Goal: Task Accomplishment & Management: Manage account settings

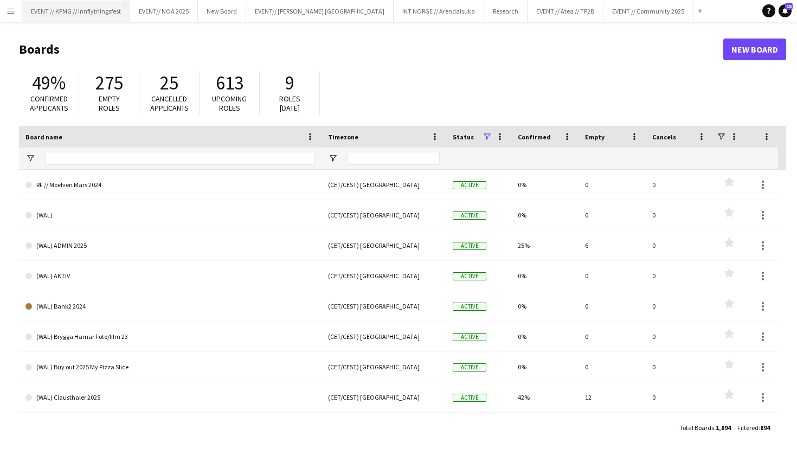
click at [87, 10] on button "EVENT // KPMG // Innflytningsfest Close" at bounding box center [76, 11] width 108 height 21
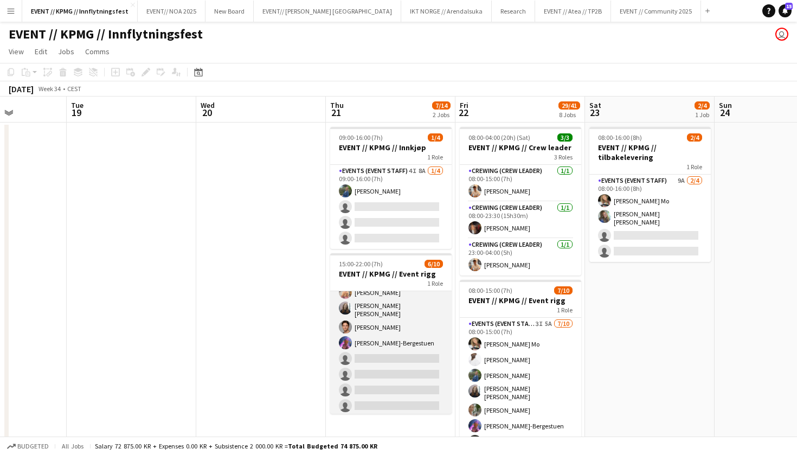
scroll to position [56, 0]
click at [439, 312] on app-card-role "Events (Event Staff) 7I 9A [DATE] 15:00-22:00 (7h) [PERSON_NAME] [PERSON_NAME] …" at bounding box center [391, 326] width 122 height 182
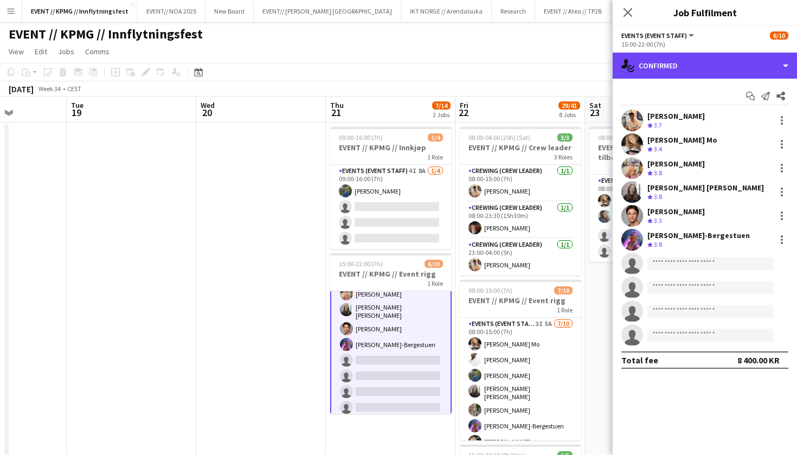
drag, startPoint x: 691, startPoint y: 63, endPoint x: 694, endPoint y: 87, distance: 24.6
click at [691, 63] on div "single-neutral-actions-check-2 Confirmed" at bounding box center [705, 66] width 184 height 26
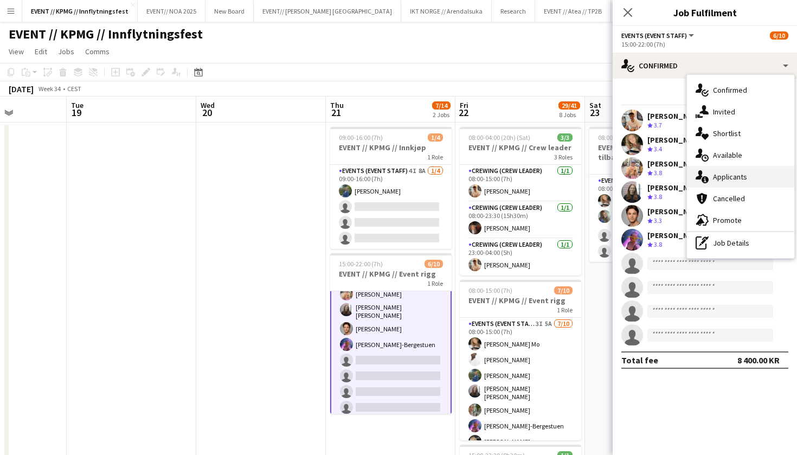
click at [755, 181] on div "single-neutral-actions-information Applicants" at bounding box center [740, 177] width 107 height 22
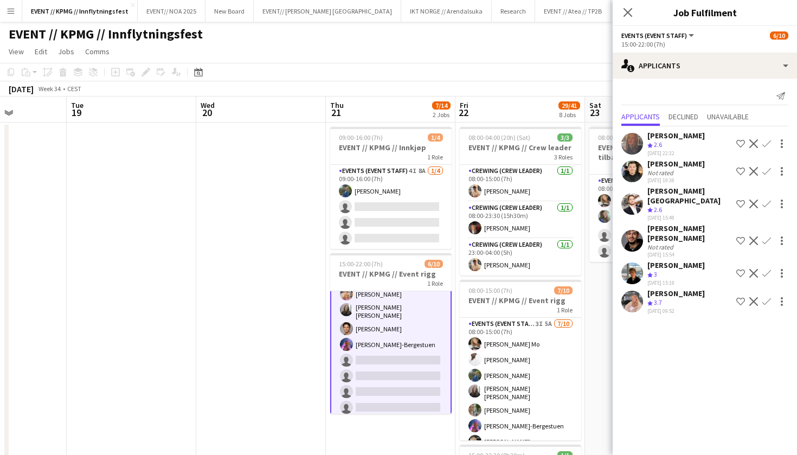
click at [768, 269] on app-icon "Confirm" at bounding box center [767, 273] width 9 height 9
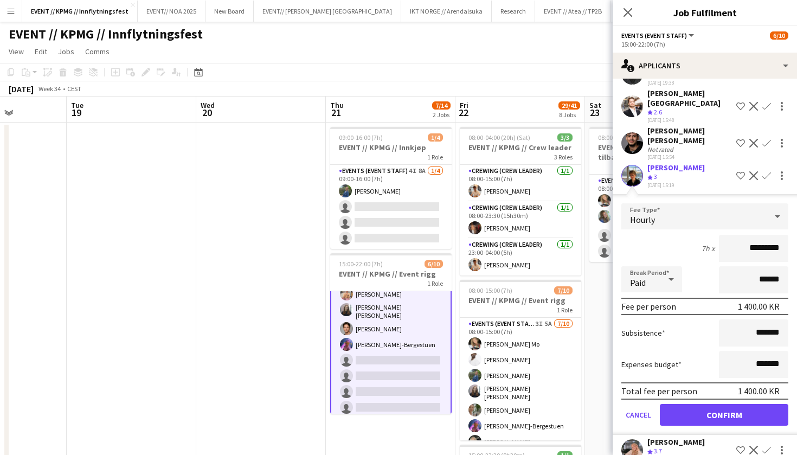
scroll to position [97, 0]
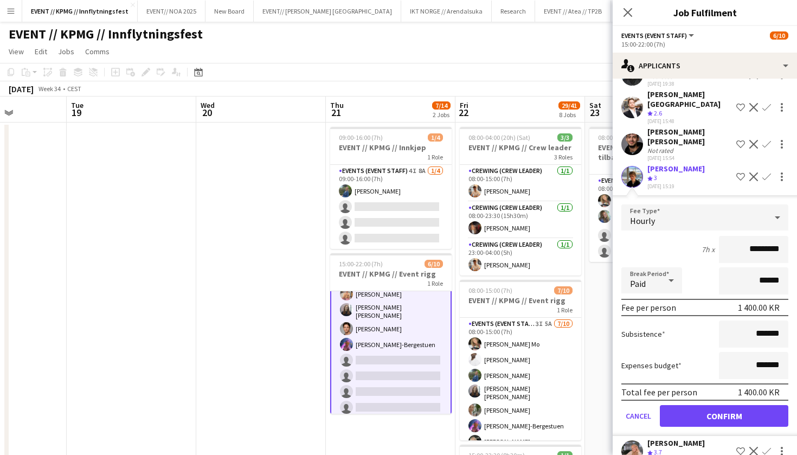
click at [754, 405] on button "Confirm" at bounding box center [724, 416] width 129 height 22
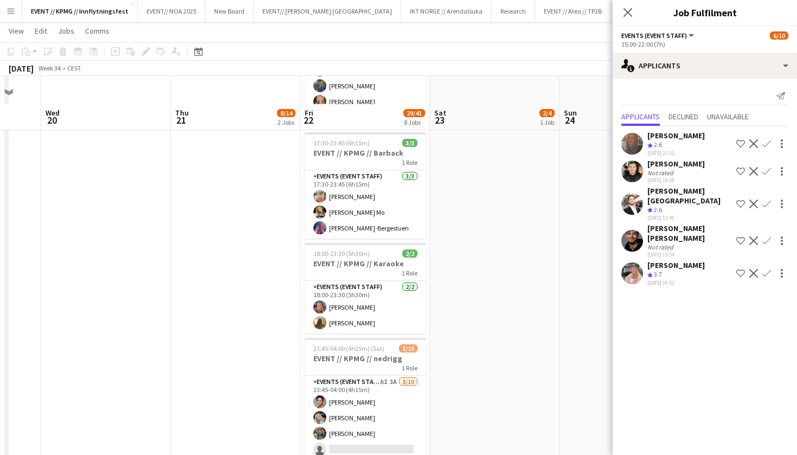
scroll to position [846, 0]
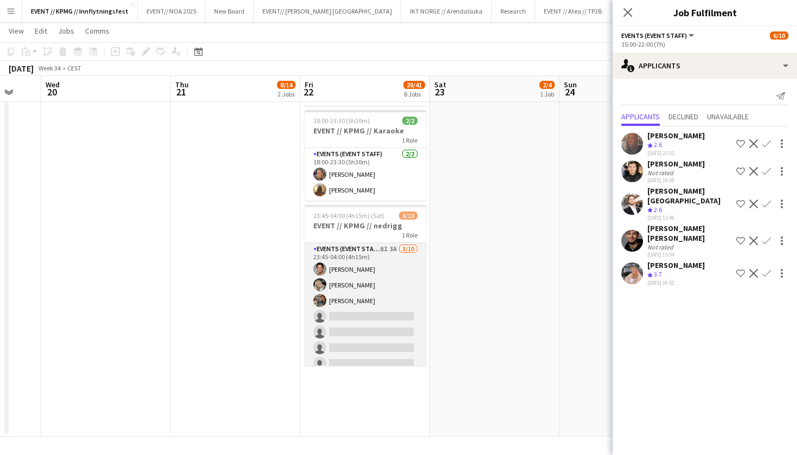
click at [353, 295] on app-card-role "Events (Event Staff) 8I 3A [DATE] 23:45-04:00 (4h15m) [PERSON_NAME] [PERSON_NAM…" at bounding box center [366, 332] width 122 height 178
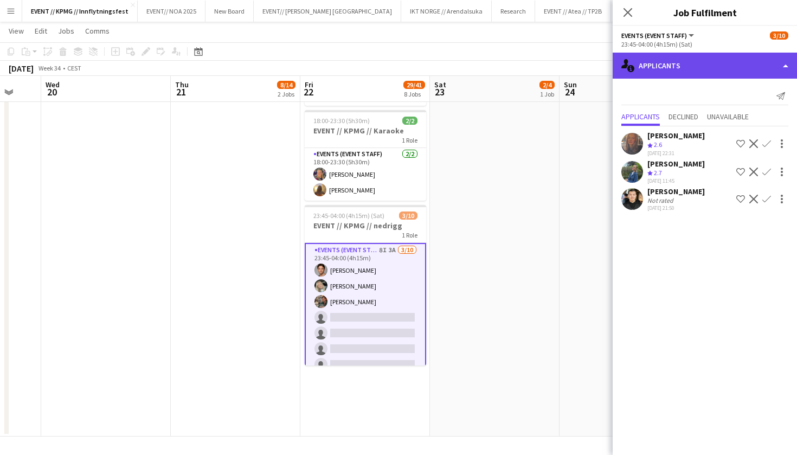
click at [723, 58] on div "single-neutral-actions-information Applicants" at bounding box center [705, 66] width 184 height 26
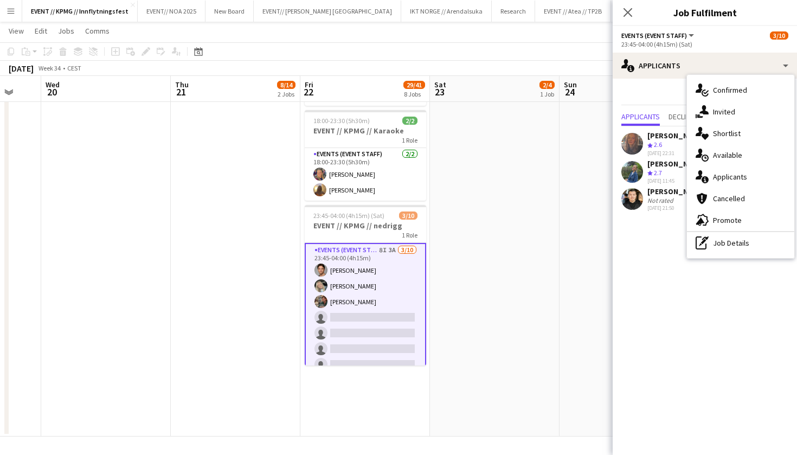
click at [668, 96] on div "Send notification" at bounding box center [705, 96] width 167 height 18
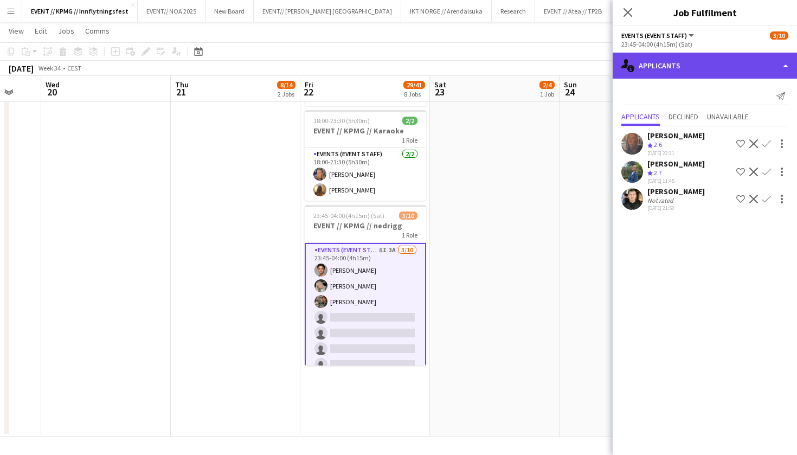
click at [710, 66] on div "single-neutral-actions-information Applicants" at bounding box center [705, 66] width 184 height 26
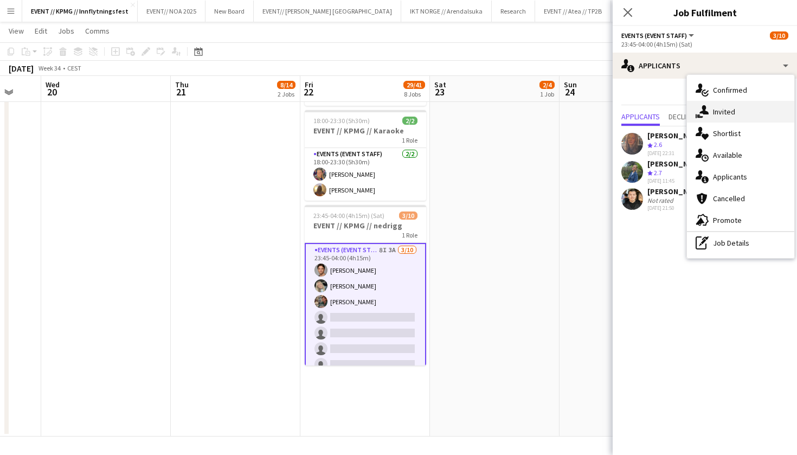
click at [744, 117] on div "single-neutral-actions-share-1 Invited" at bounding box center [740, 112] width 107 height 22
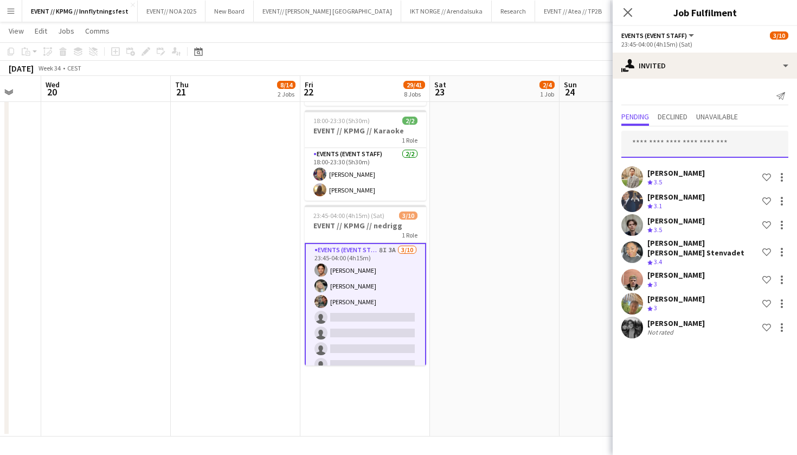
click at [683, 155] on input "text" at bounding box center [705, 144] width 167 height 27
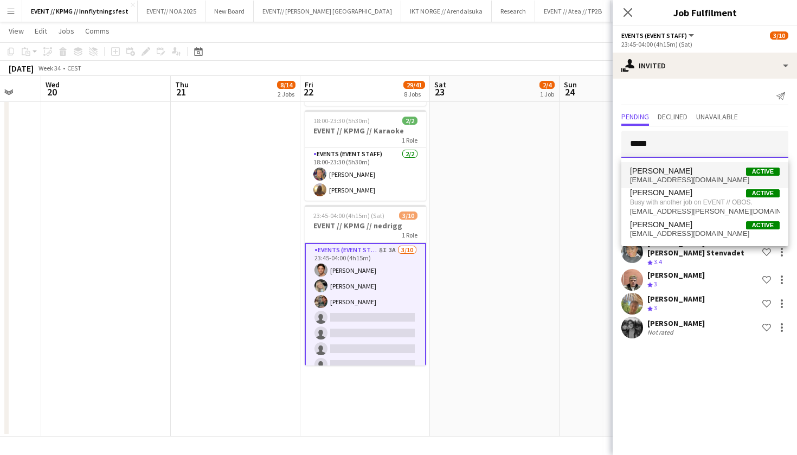
type input "*****"
click at [699, 174] on span "[PERSON_NAME] Active" at bounding box center [705, 171] width 150 height 9
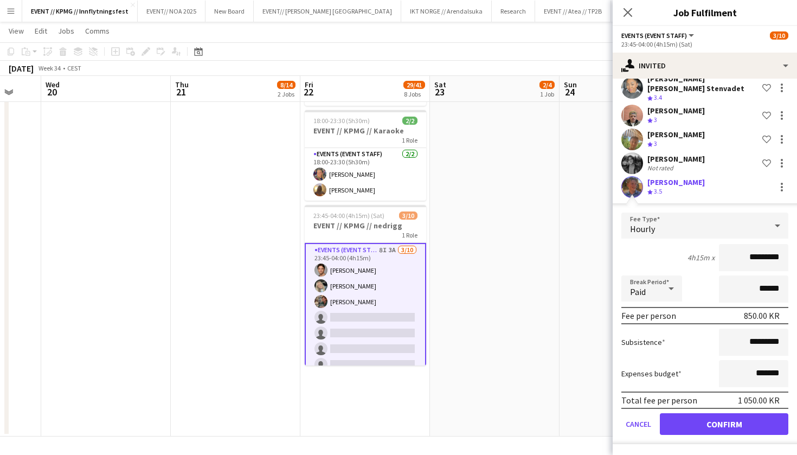
scroll to position [164, 0]
click at [730, 421] on button "Confirm" at bounding box center [724, 424] width 129 height 22
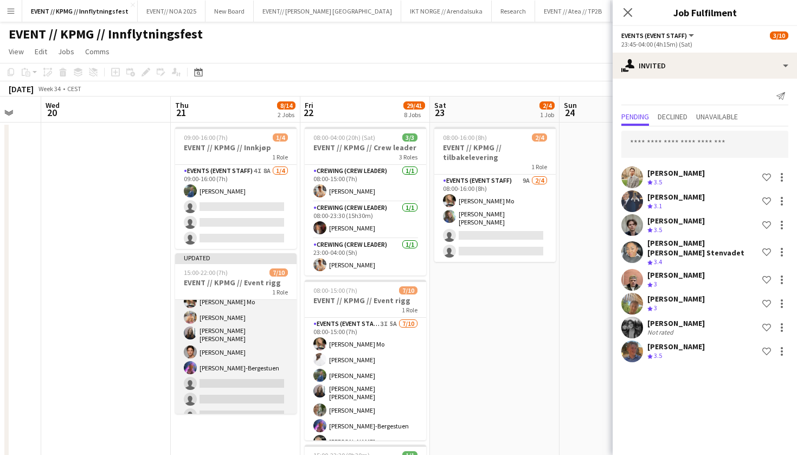
scroll to position [0, 0]
click at [251, 381] on app-card-role "Events (Event Staff) 7I 8A [DATE] 15:00-22:00 (7h) [PERSON_NAME] [PERSON_NAME] …" at bounding box center [236, 335] width 122 height 182
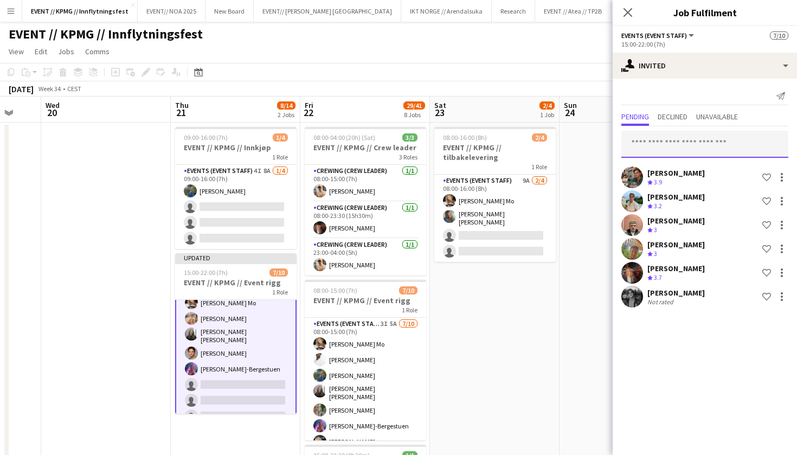
click at [674, 145] on input "text" at bounding box center [705, 144] width 167 height 27
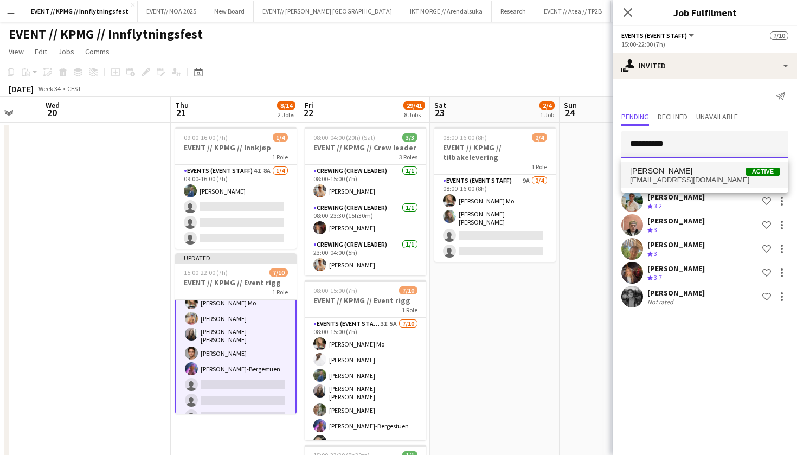
type input "**********"
click at [678, 176] on span "[EMAIL_ADDRESS][DOMAIN_NAME]" at bounding box center [705, 180] width 150 height 9
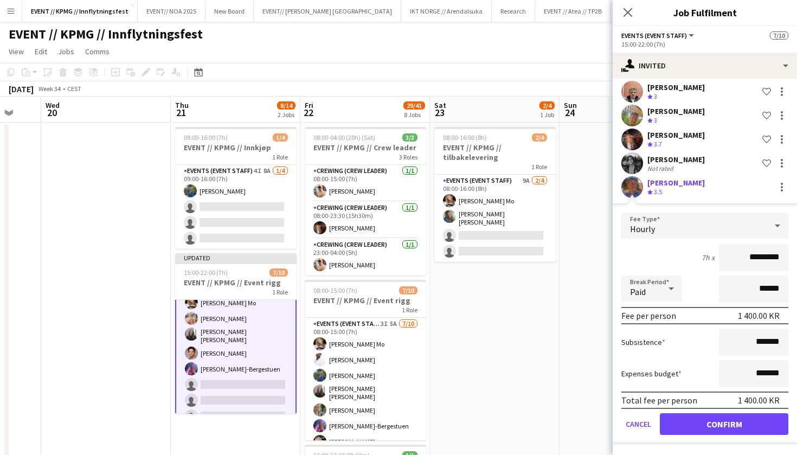
scroll to position [133, 0]
click at [711, 430] on button "Confirm" at bounding box center [724, 424] width 129 height 22
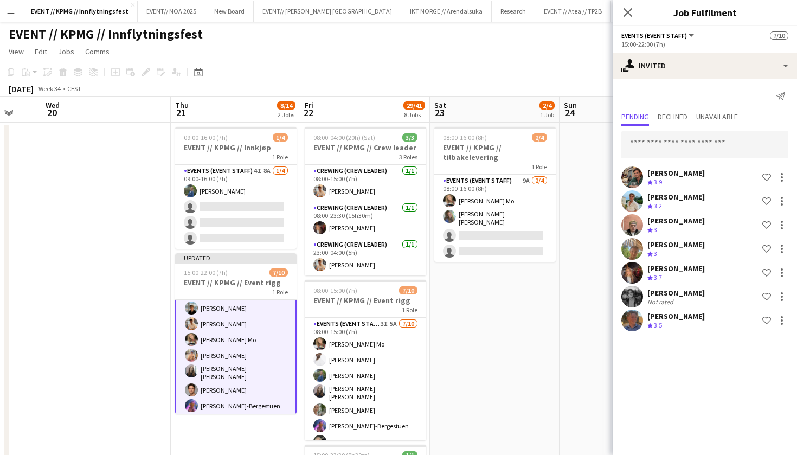
scroll to position [27, 0]
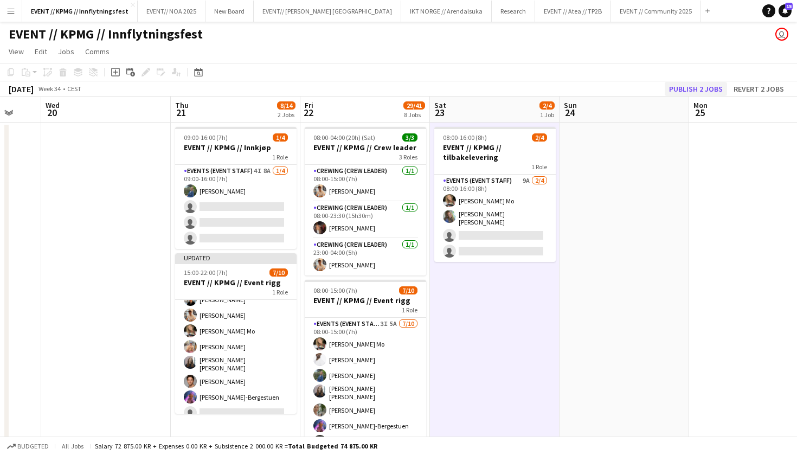
click at [698, 86] on button "Publish 2 jobs" at bounding box center [696, 89] width 62 height 14
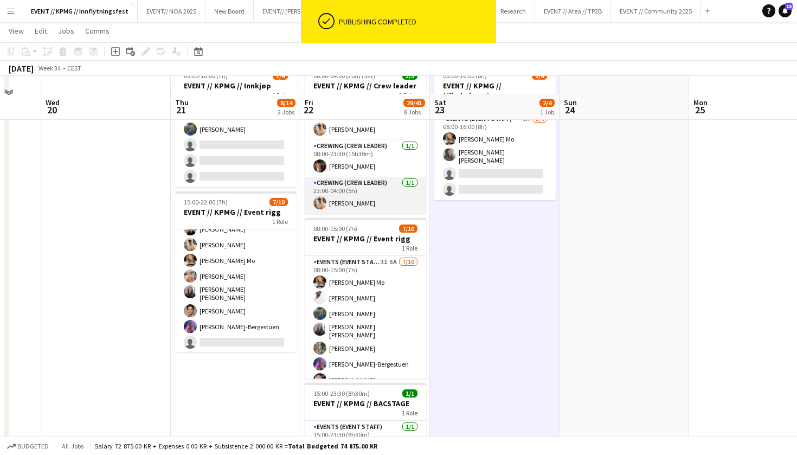
scroll to position [228, 0]
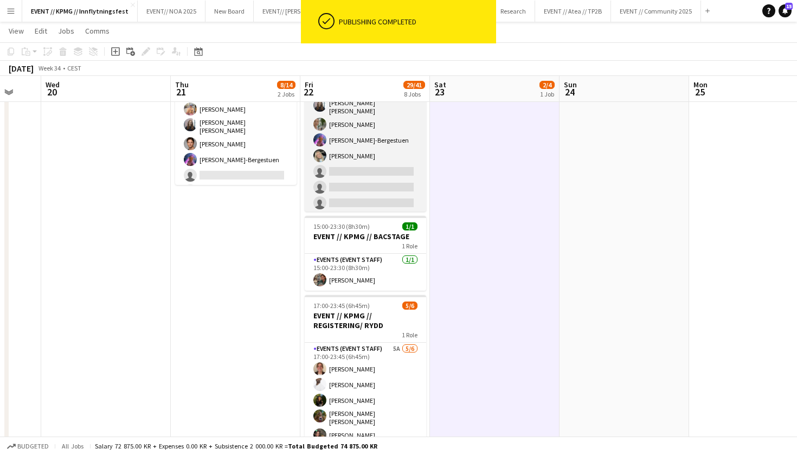
click at [382, 166] on app-card-role "Events (Event Staff) 3I 5A [DATE] 08:00-15:00 (7h) [PERSON_NAME] Mo [PERSON_NAM…" at bounding box center [366, 123] width 122 height 182
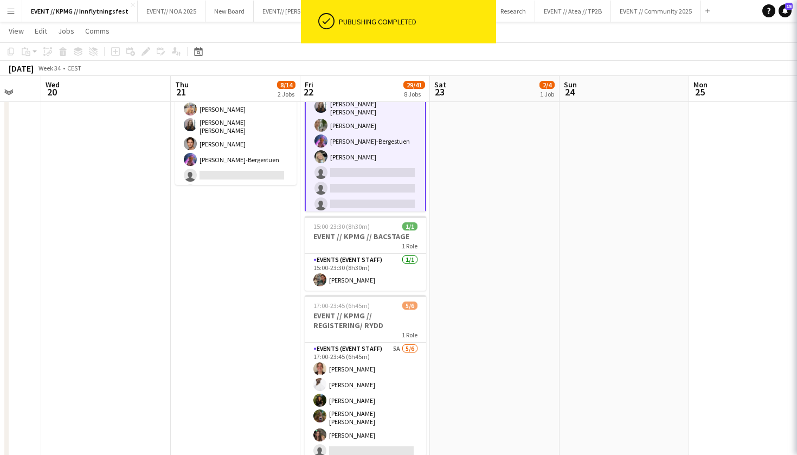
scroll to position [56, 0]
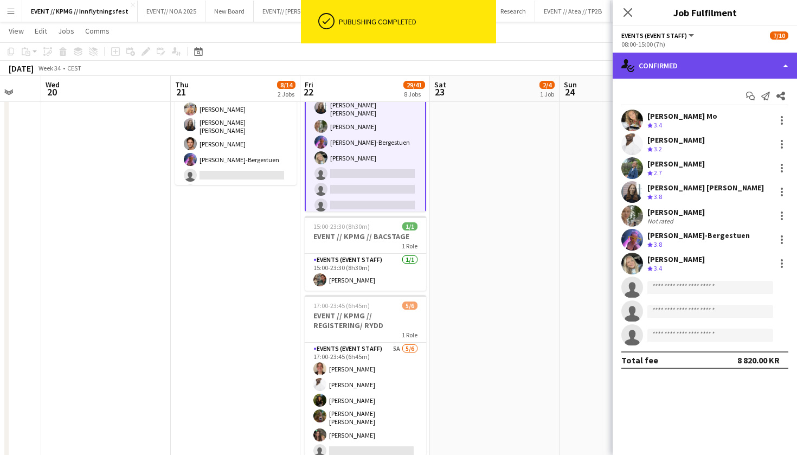
click at [689, 68] on div "single-neutral-actions-check-2 Confirmed" at bounding box center [705, 66] width 184 height 26
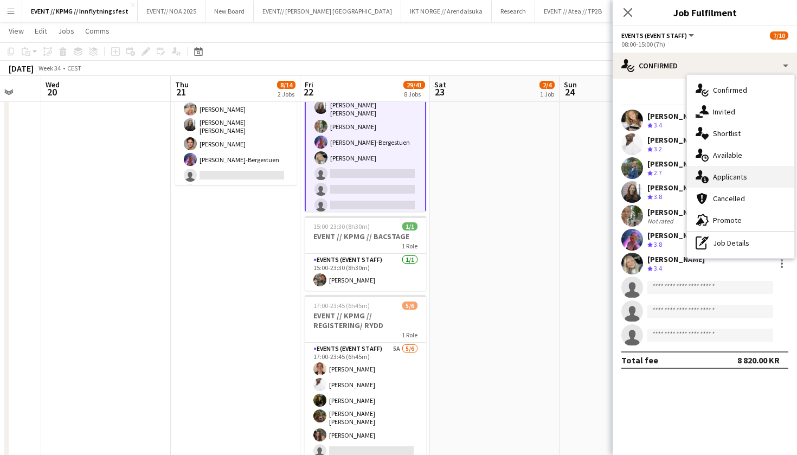
click at [749, 178] on div "single-neutral-actions-information Applicants" at bounding box center [740, 177] width 107 height 22
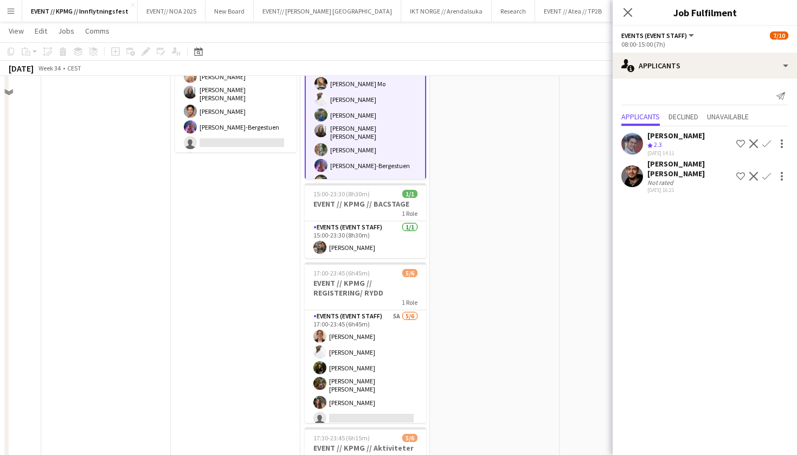
scroll to position [290, 0]
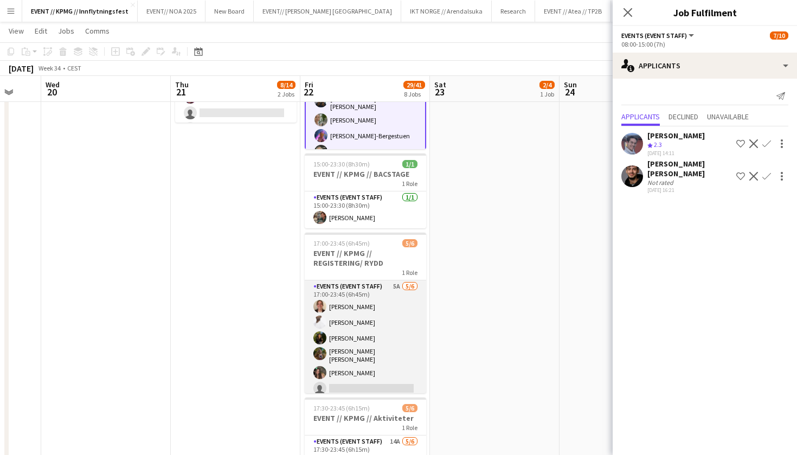
click at [349, 341] on app-card-role "Events (Event Staff) 5A [DATE] 17:00-23:45 (6h45m) [PERSON_NAME] [PERSON_NAME] …" at bounding box center [366, 339] width 122 height 119
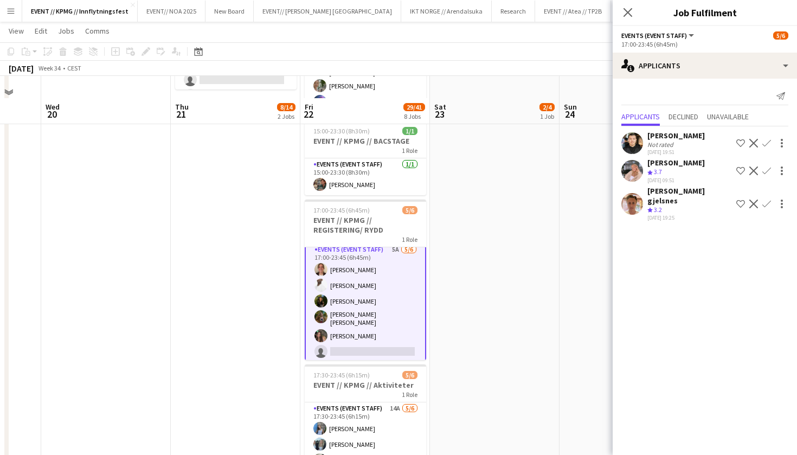
scroll to position [484, 0]
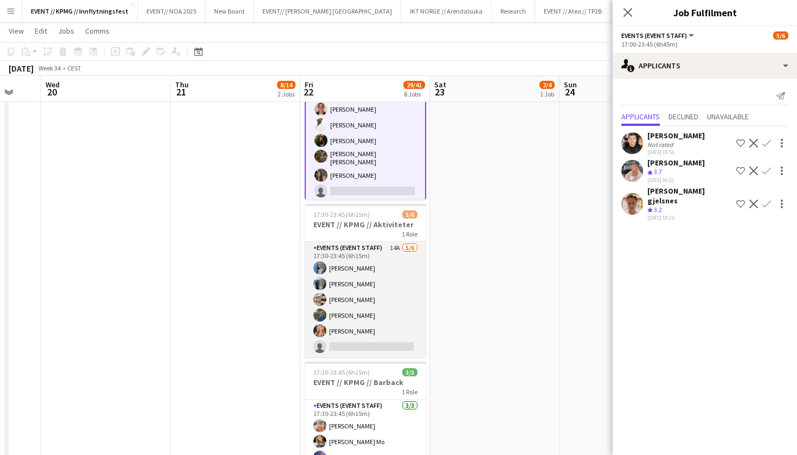
click at [402, 277] on app-card-role "Events (Event Staff) 14A [DATE] 17:30-23:45 (6h15m) [PERSON_NAME] [PERSON_NAME]…" at bounding box center [366, 300] width 122 height 116
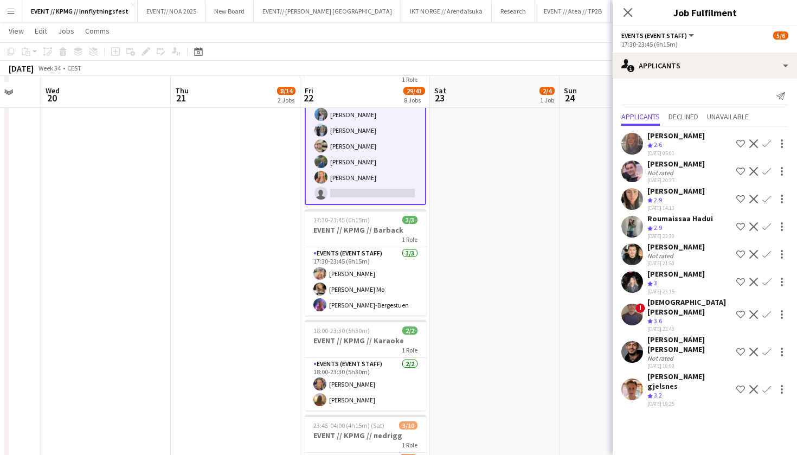
scroll to position [666, 0]
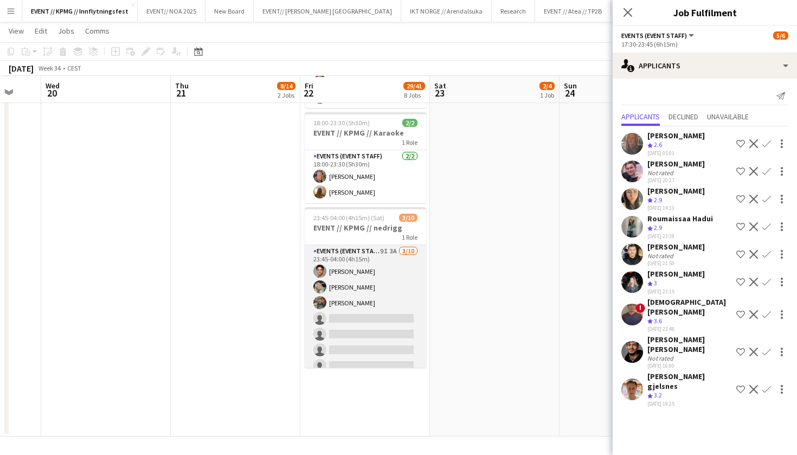
click at [383, 282] on app-card-role "Events (Event Staff) 9I 3A [DATE] 23:45-04:00 (4h15m) [PERSON_NAME] [PERSON_NAM…" at bounding box center [366, 334] width 122 height 178
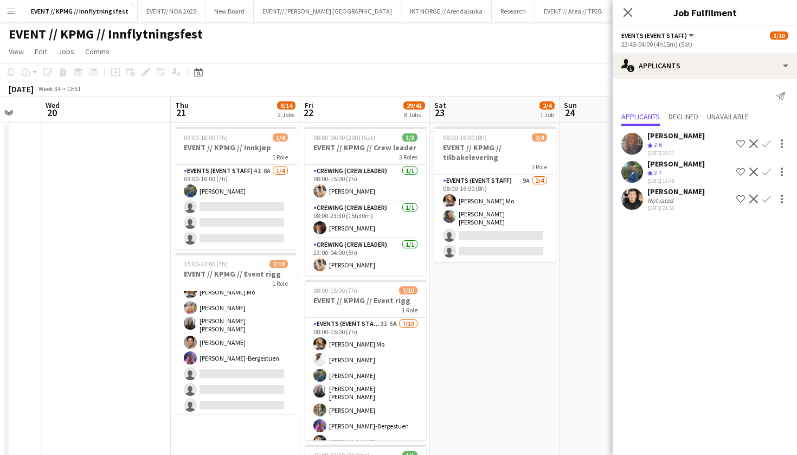
scroll to position [56, 0]
click at [648, 170] on icon "Crew rating" at bounding box center [650, 172] width 5 height 5
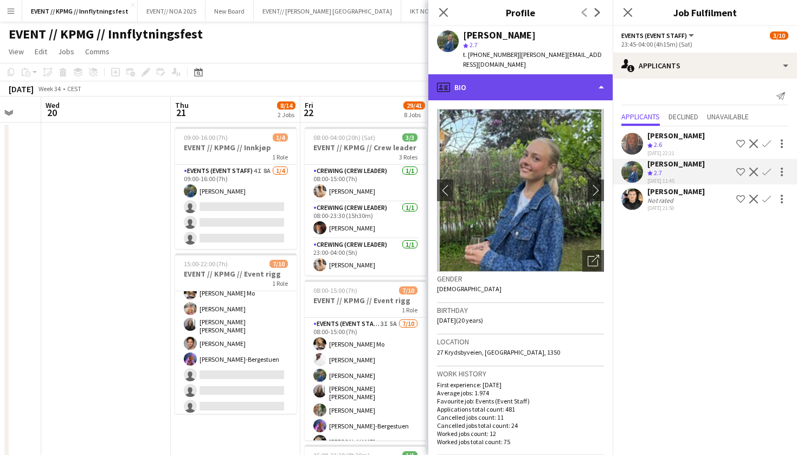
click at [561, 79] on div "profile Bio" at bounding box center [521, 87] width 184 height 26
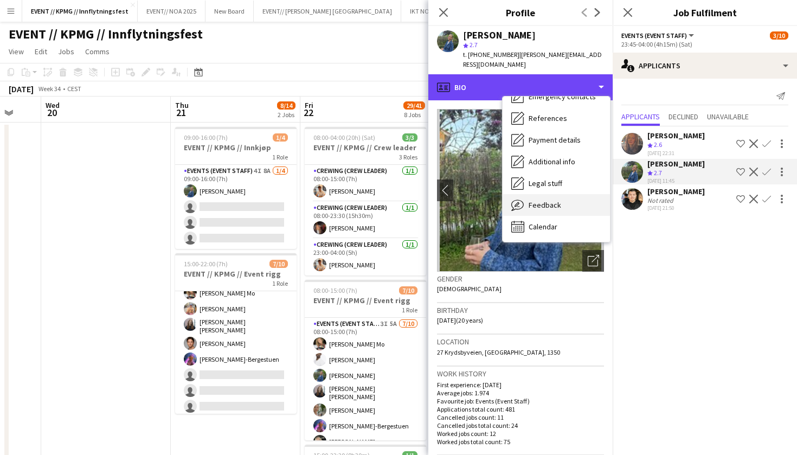
scroll to position [103, 0]
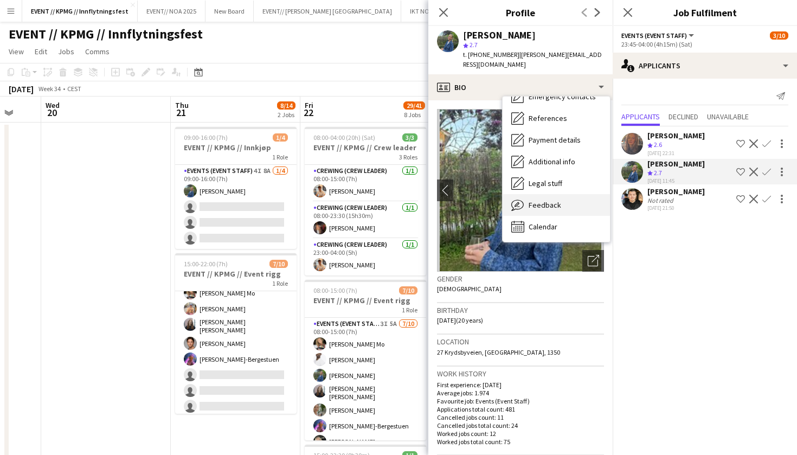
click at [560, 194] on div "Feedback Feedback" at bounding box center [556, 205] width 107 height 22
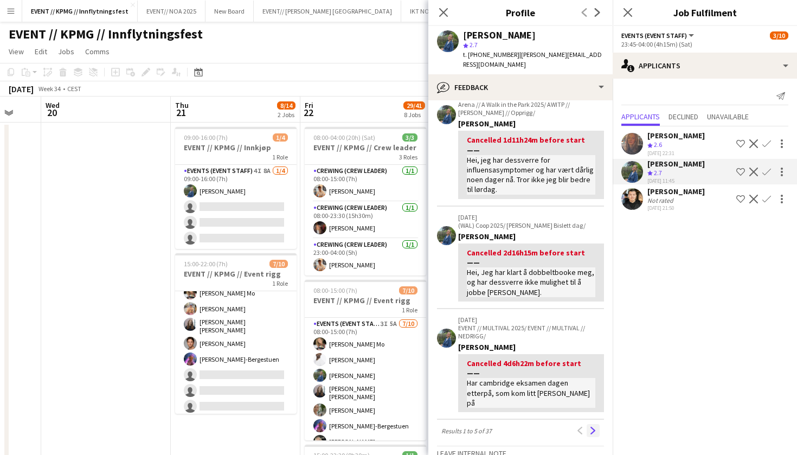
click at [591, 427] on app-icon "Next" at bounding box center [594, 431] width 8 height 8
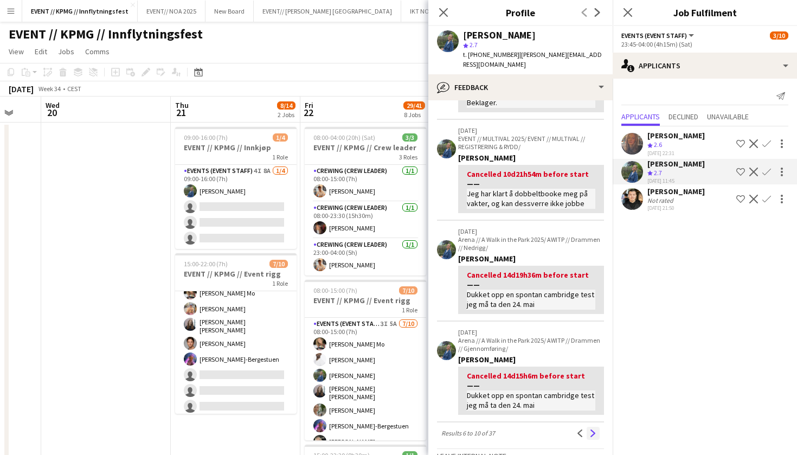
click at [599, 427] on button "Next" at bounding box center [593, 433] width 13 height 13
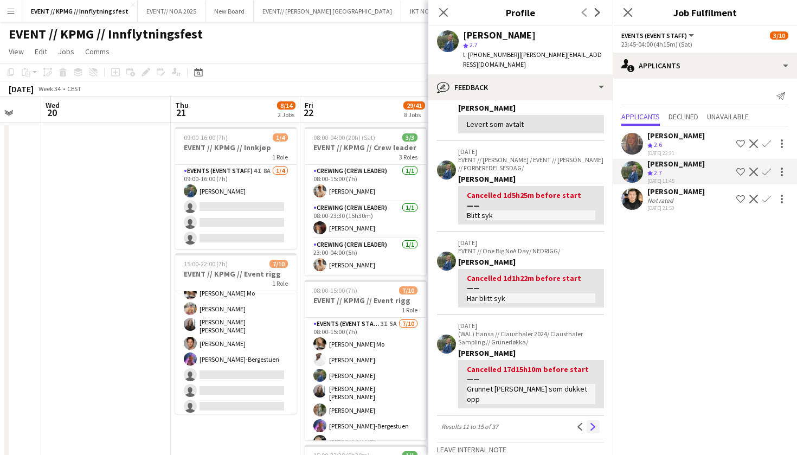
click at [599, 420] on button "Next" at bounding box center [593, 426] width 13 height 13
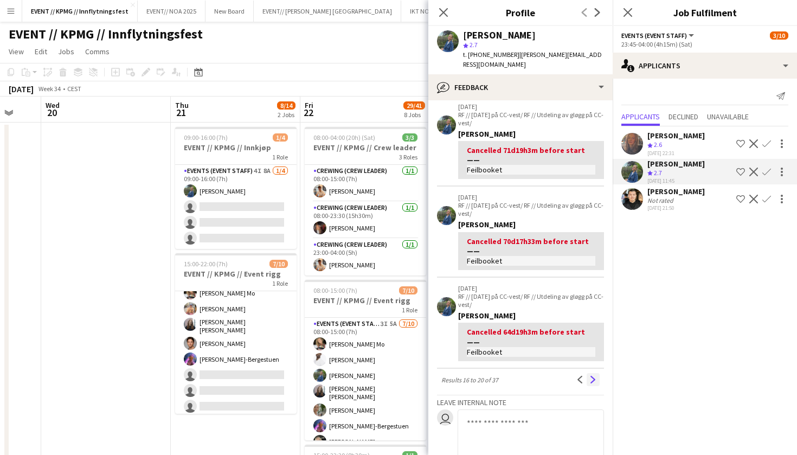
click at [593, 376] on app-icon "Next" at bounding box center [594, 380] width 8 height 8
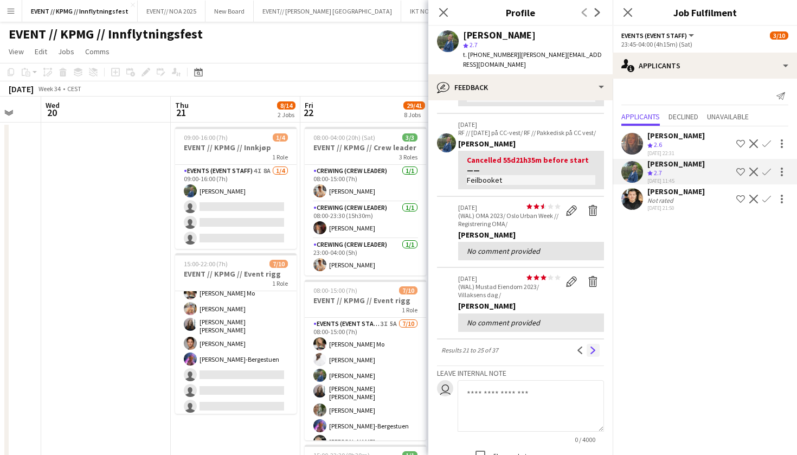
click at [597, 344] on button "Next" at bounding box center [593, 350] width 13 height 13
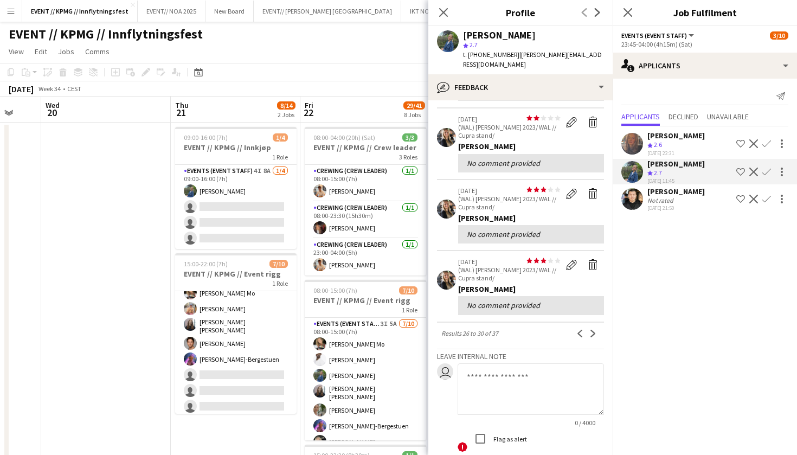
click at [596, 329] on div "View all star star star star star star star star star star [DATE] (WAL) [PERSON…" at bounding box center [520, 205] width 167 height 547
click at [597, 330] on app-icon "Next" at bounding box center [594, 334] width 8 height 8
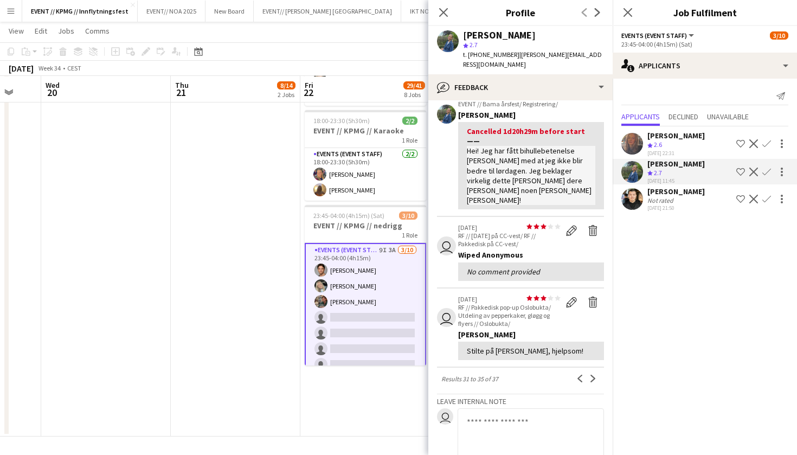
scroll to position [846, 0]
click at [391, 328] on app-card-role "Events (Event Staff) 9I 3A [DATE] 23:45-04:00 (4h15m) [PERSON_NAME] [PERSON_NAM…" at bounding box center [366, 333] width 122 height 181
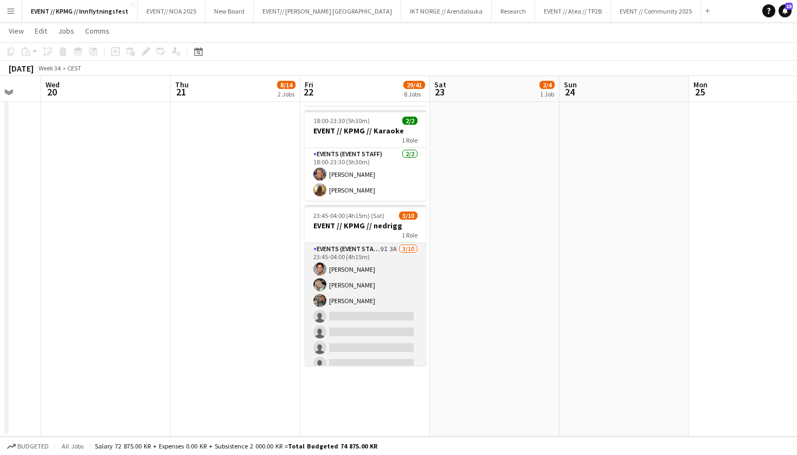
click at [391, 328] on app-card-role "Events (Event Staff) 9I 3A [DATE] 23:45-04:00 (4h15m) [PERSON_NAME] [PERSON_NAM…" at bounding box center [366, 332] width 122 height 178
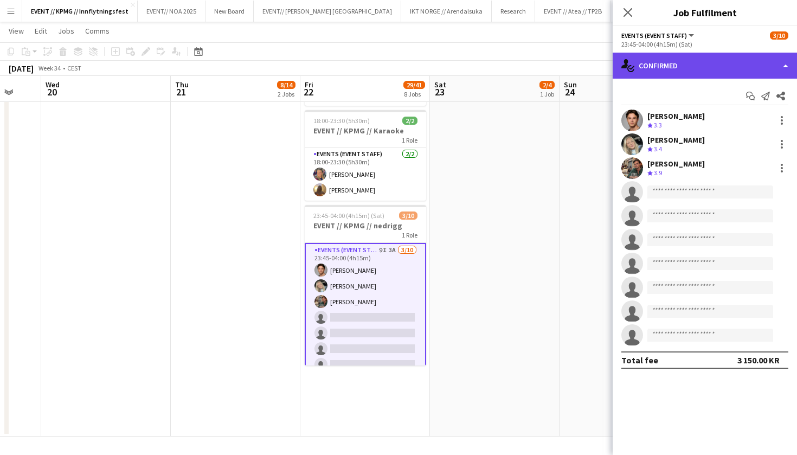
click at [673, 59] on div "single-neutral-actions-check-2 Confirmed" at bounding box center [705, 66] width 184 height 26
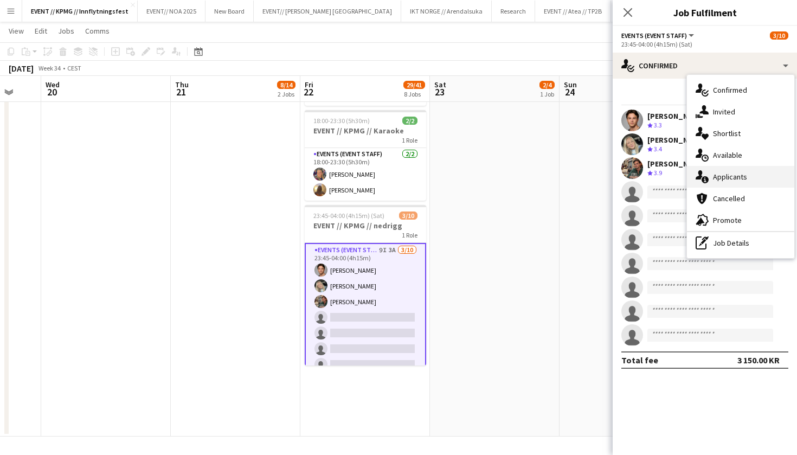
click at [749, 180] on div "single-neutral-actions-information Applicants" at bounding box center [740, 177] width 107 height 22
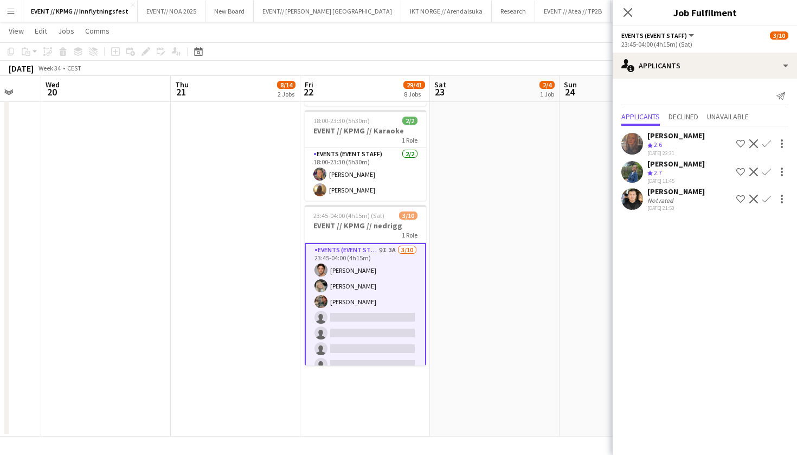
click at [769, 168] on app-icon "Confirm" at bounding box center [767, 172] width 9 height 9
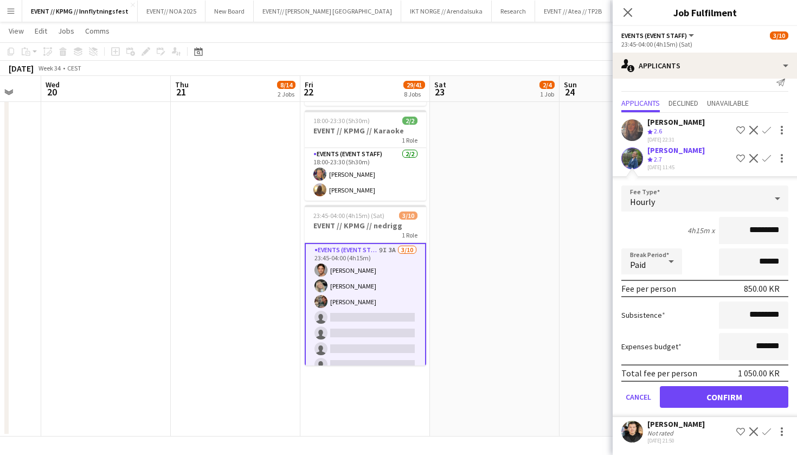
scroll to position [14, 0]
click at [725, 401] on button "Confirm" at bounding box center [724, 397] width 129 height 22
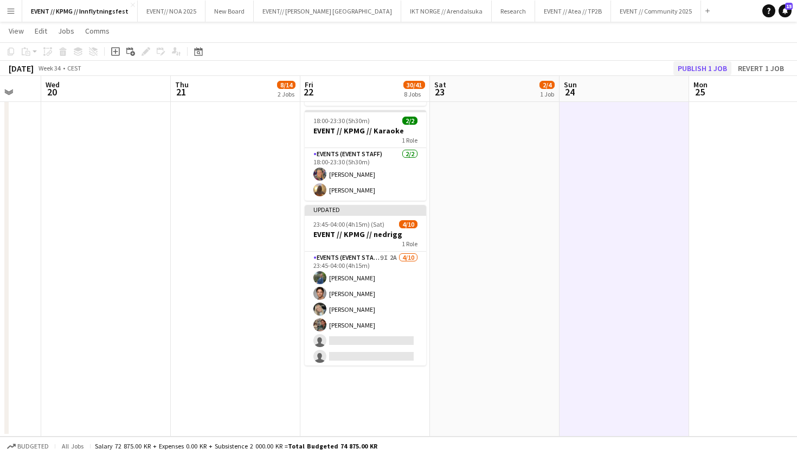
click at [712, 67] on button "Publish 1 job" at bounding box center [703, 68] width 58 height 14
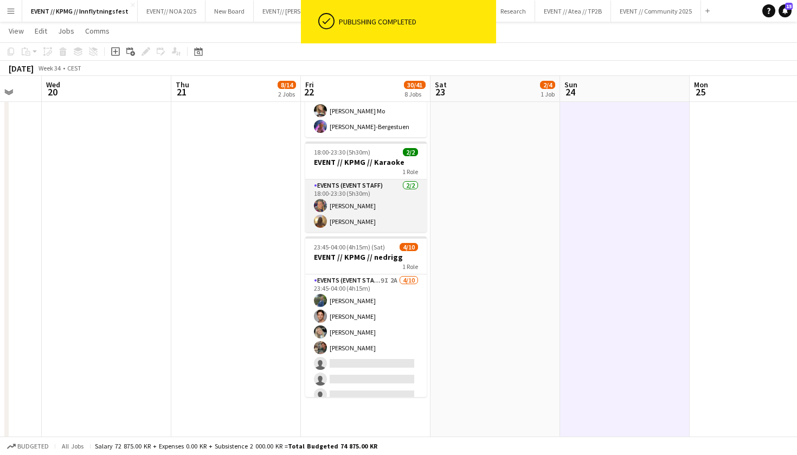
click at [350, 218] on app-card-role "Events (Event Staff) [DATE] 18:00-23:30 (5h30m) [PERSON_NAME] [PERSON_NAME]" at bounding box center [366, 206] width 122 height 53
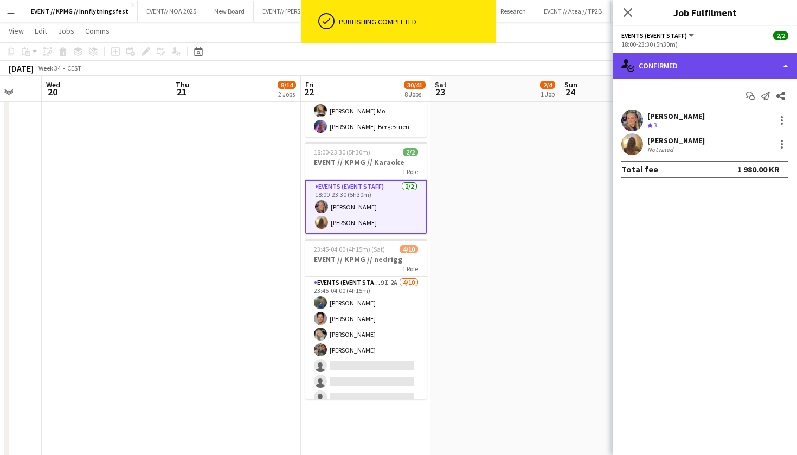
click at [697, 78] on div "single-neutral-actions-check-2 Confirmed" at bounding box center [705, 66] width 184 height 26
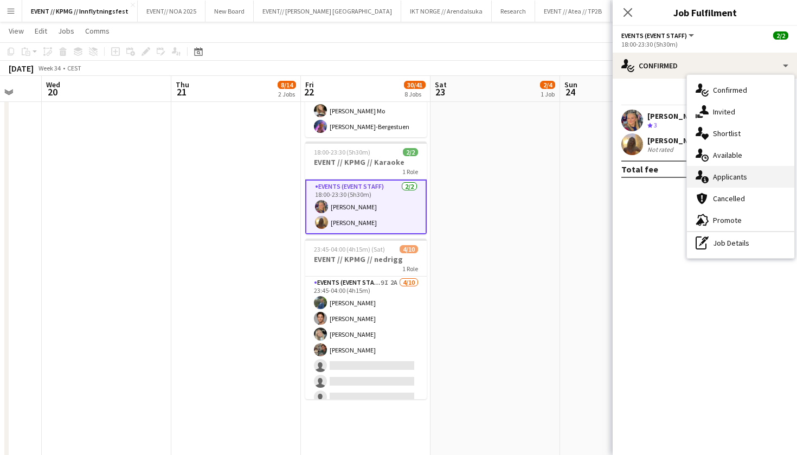
click at [748, 172] on div "single-neutral-actions-information Applicants" at bounding box center [740, 177] width 107 height 22
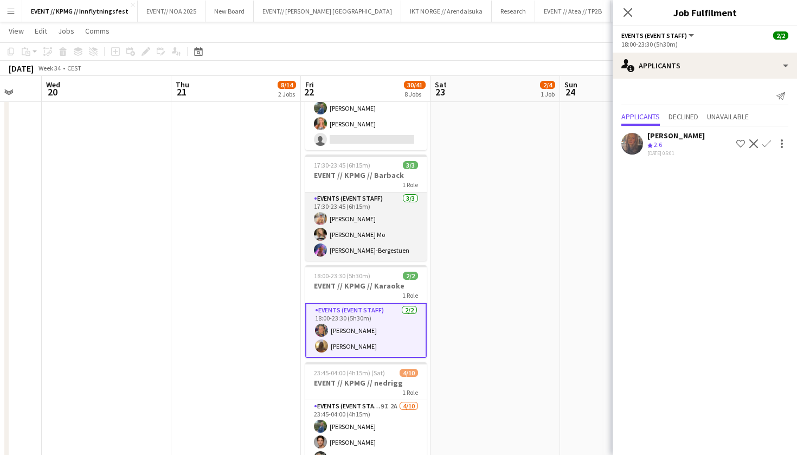
click at [353, 232] on app-card-role "Events (Event Staff) [DATE] 17:30-23:45 (6h15m) [PERSON_NAME] [PERSON_NAME] Mo …" at bounding box center [366, 227] width 122 height 68
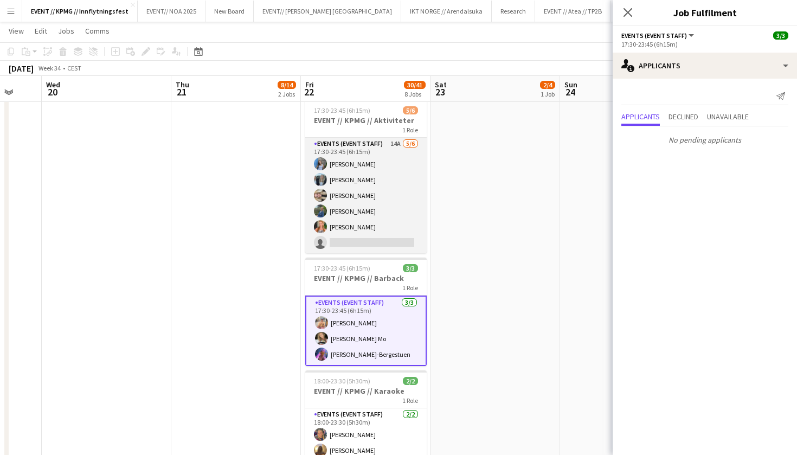
click at [363, 214] on app-card-role "Events (Event Staff) 14A [DATE] 17:30-23:45 (6h15m) [PERSON_NAME] [PERSON_NAME]…" at bounding box center [366, 196] width 122 height 116
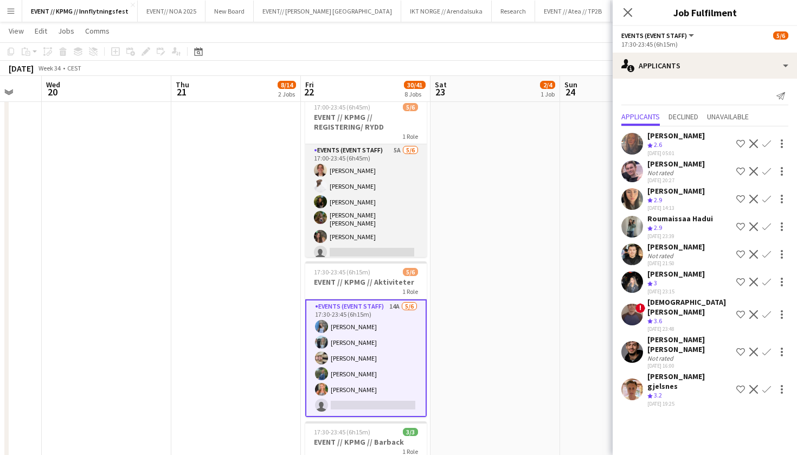
click at [373, 197] on app-card-role "Events (Event Staff) 5A [DATE] 17:00-23:45 (6h45m) [PERSON_NAME] [PERSON_NAME] …" at bounding box center [366, 203] width 122 height 119
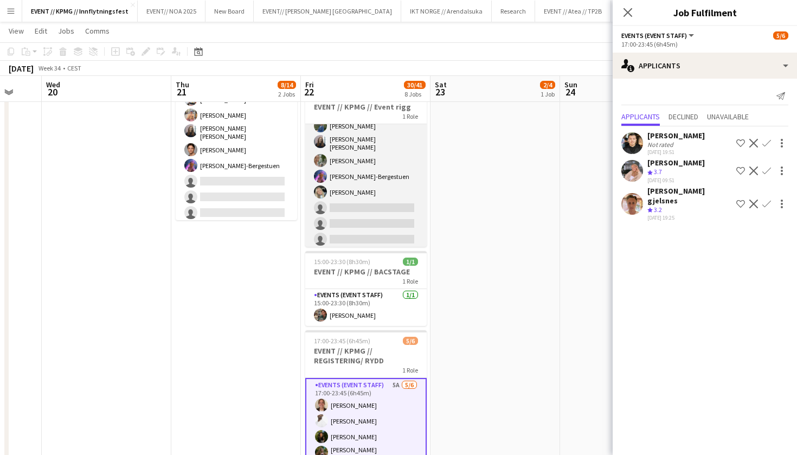
click at [374, 223] on app-card-role "Events (Event Staff) 3I 5A [DATE] 08:00-15:00 (7h) [PERSON_NAME] Mo [PERSON_NAM…" at bounding box center [366, 159] width 122 height 182
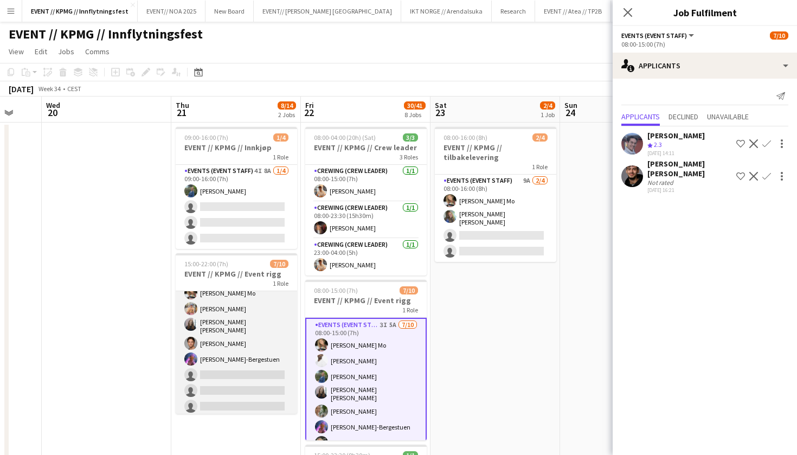
click at [253, 329] on app-card-role "Events (Event Staff) 8I 8A [DATE] 15:00-22:00 (7h) [PERSON_NAME] [PERSON_NAME] …" at bounding box center [237, 326] width 122 height 182
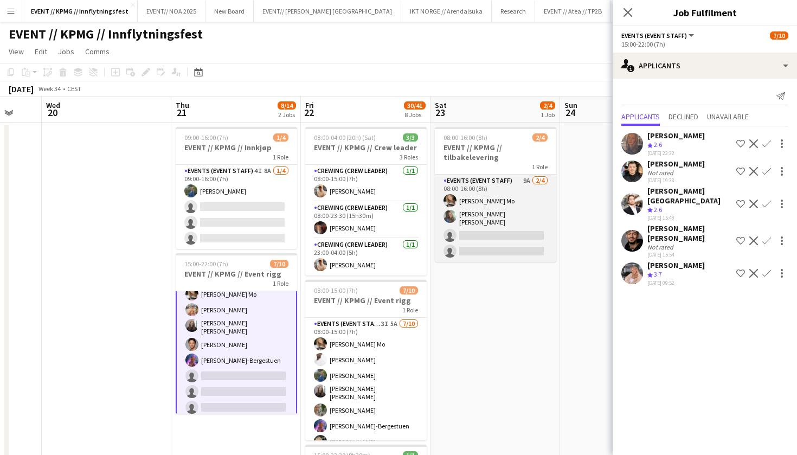
click at [508, 202] on app-card-role "Events (Event Staff) 9A [DATE] 08:00-16:00 (8h) [PERSON_NAME] Mo [PERSON_NAME] …" at bounding box center [496, 218] width 122 height 87
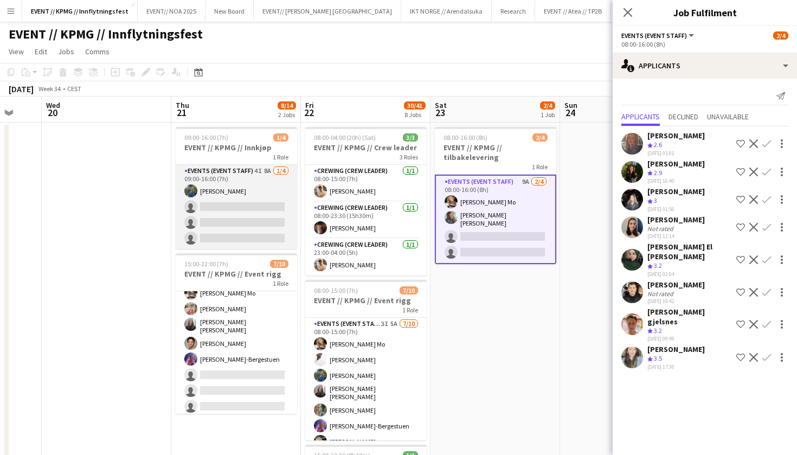
click at [271, 230] on app-card-role "Events (Event Staff) 4I 8A [DATE] 09:00-16:00 (7h) [PERSON_NAME] single-neutral…" at bounding box center [237, 207] width 122 height 84
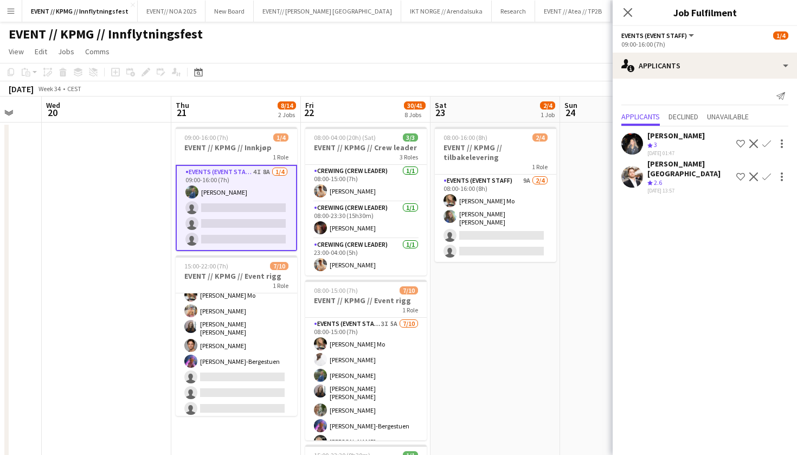
click at [611, 16] on button "EVENT // Community 2025 Close" at bounding box center [656, 11] width 90 height 21
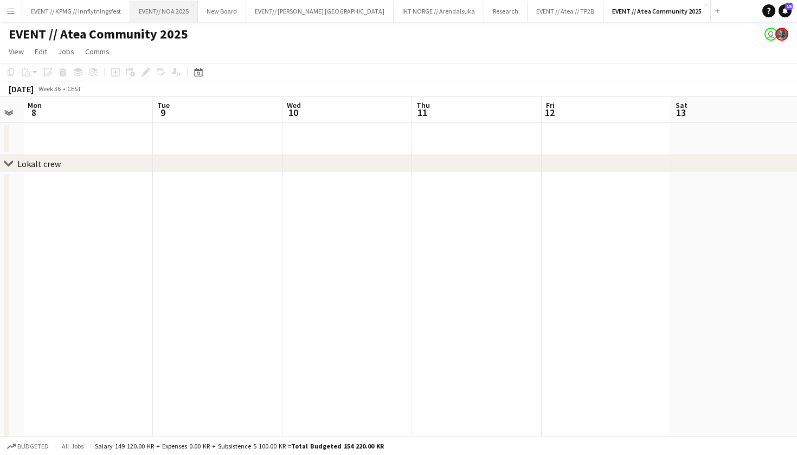
click at [161, 9] on button "EVENT// NOA 2025 Close" at bounding box center [164, 11] width 68 height 21
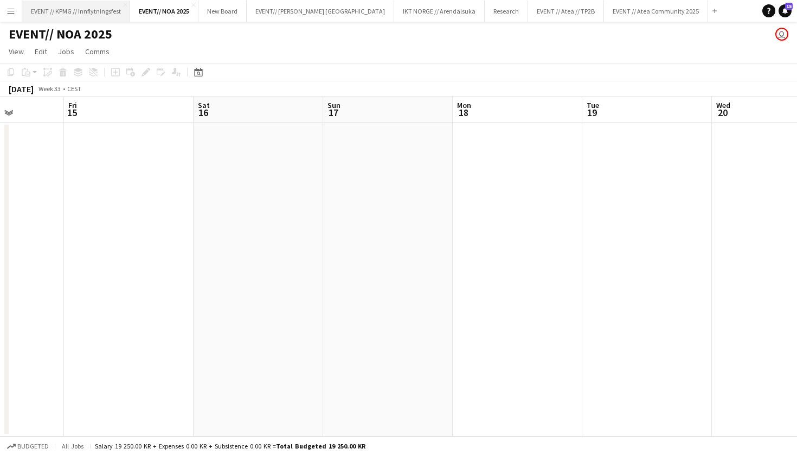
click at [107, 6] on button "EVENT // KPMG // Innflytningsfest Close" at bounding box center [76, 11] width 108 height 21
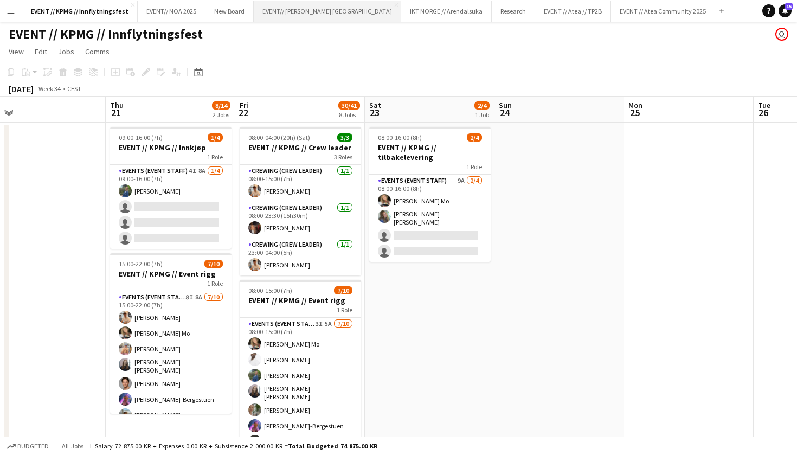
click at [294, 21] on button "EVENT// [PERSON_NAME] NORGE Close" at bounding box center [328, 11] width 148 height 21
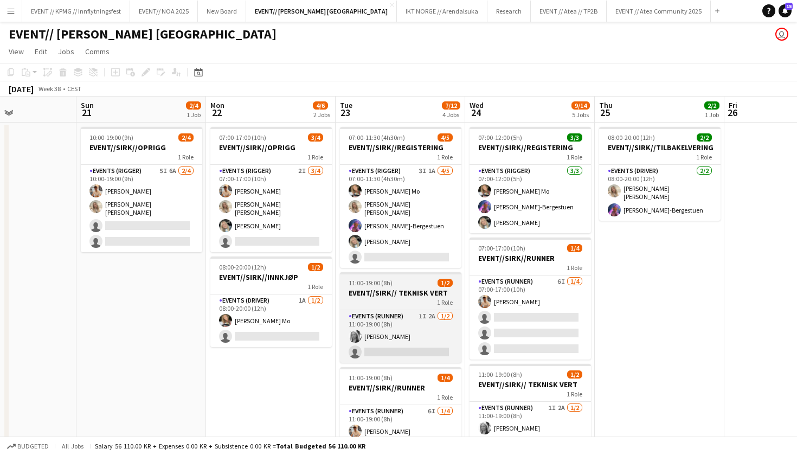
scroll to position [0, 443]
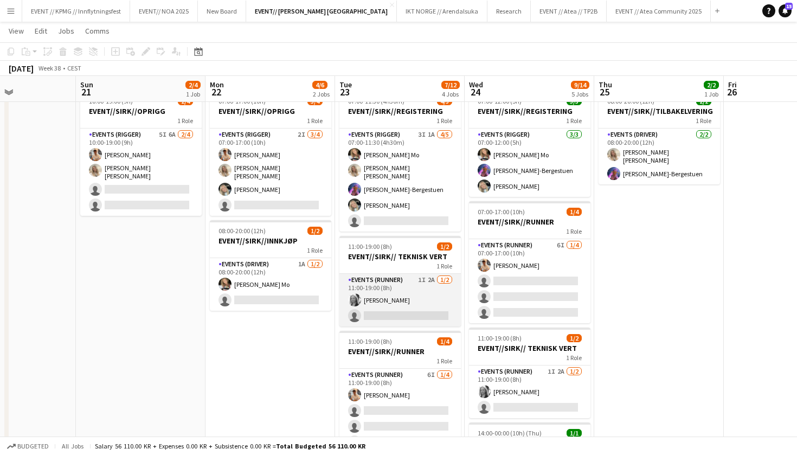
click at [424, 301] on app-card-role "Events (Runner) 1I 2A [DATE] 11:00-19:00 (8h) [PERSON_NAME] single-neutral-acti…" at bounding box center [401, 300] width 122 height 53
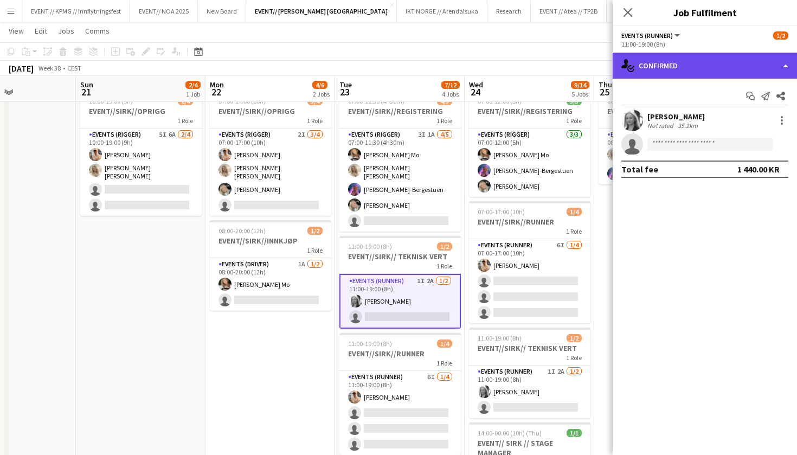
click at [682, 67] on div "single-neutral-actions-check-2 Confirmed" at bounding box center [705, 66] width 184 height 26
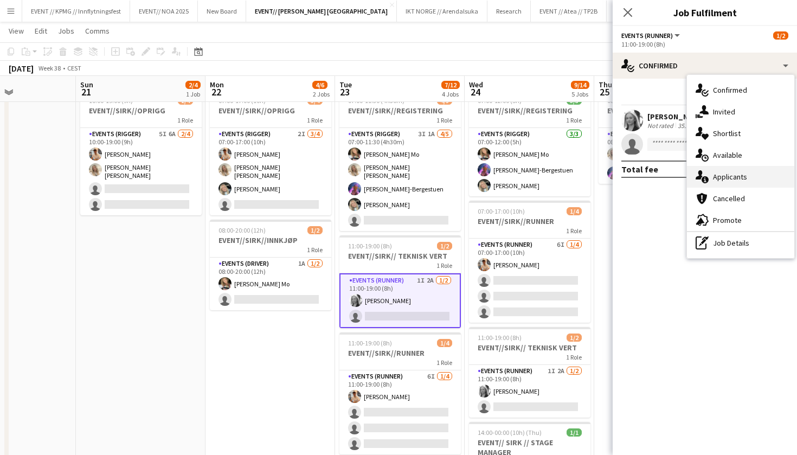
click at [746, 179] on div "single-neutral-actions-information Applicants" at bounding box center [740, 177] width 107 height 22
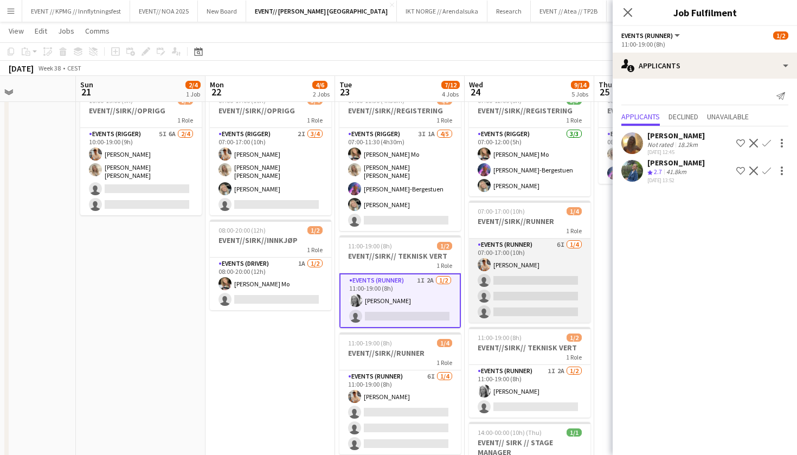
click at [538, 284] on app-card-role "Events (Runner) 6I [DATE] 07:00-17:00 (10h) [PERSON_NAME] single-neutral-action…" at bounding box center [530, 281] width 122 height 84
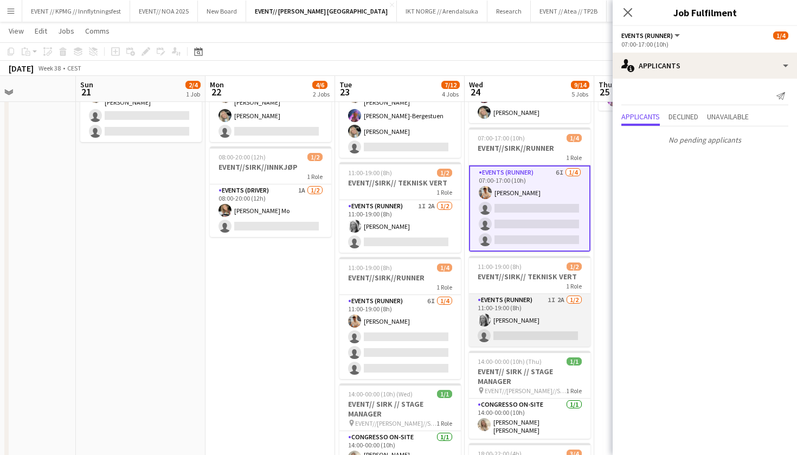
click at [534, 321] on app-card-role "Events (Runner) 1I 2A [DATE] 11:00-19:00 (8h) [PERSON_NAME] single-neutral-acti…" at bounding box center [530, 320] width 122 height 53
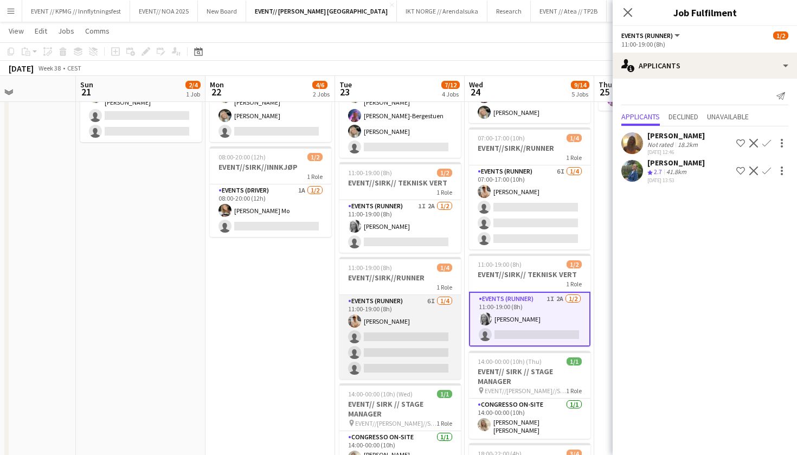
click at [414, 359] on app-card-role "Events (Runner) 6I [DATE] 11:00-19:00 (8h) [PERSON_NAME] single-neutral-actions…" at bounding box center [401, 337] width 122 height 84
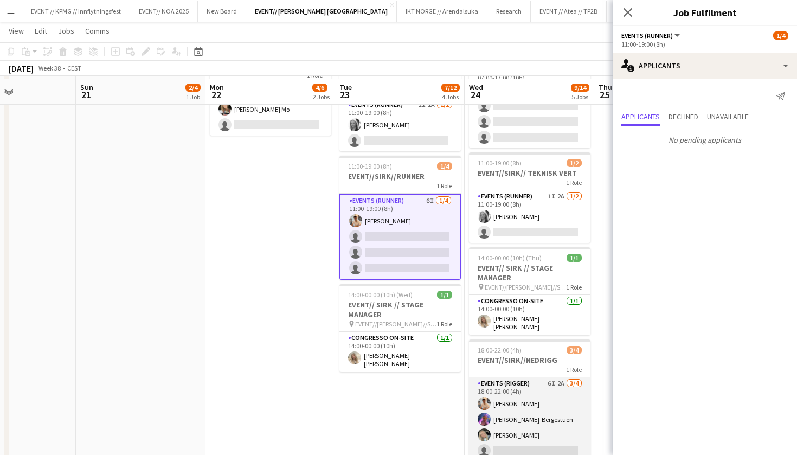
scroll to position [215, 0]
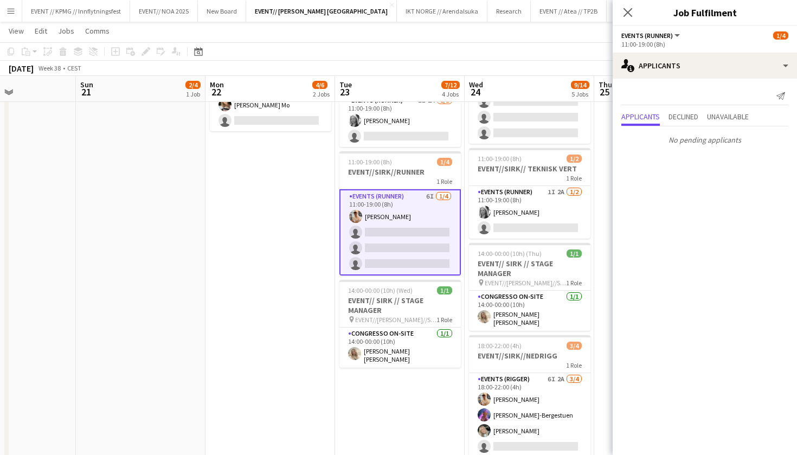
click at [391, 214] on app-card-role "Events (Runner) 6I [DATE] 11:00-19:00 (8h) [PERSON_NAME] single-neutral-actions…" at bounding box center [401, 232] width 122 height 86
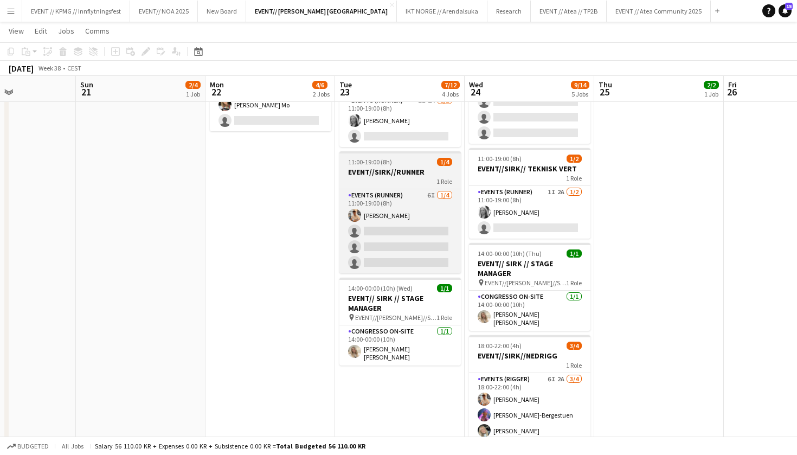
click at [398, 160] on div "11:00-19:00 (8h) 1/4" at bounding box center [401, 162] width 122 height 8
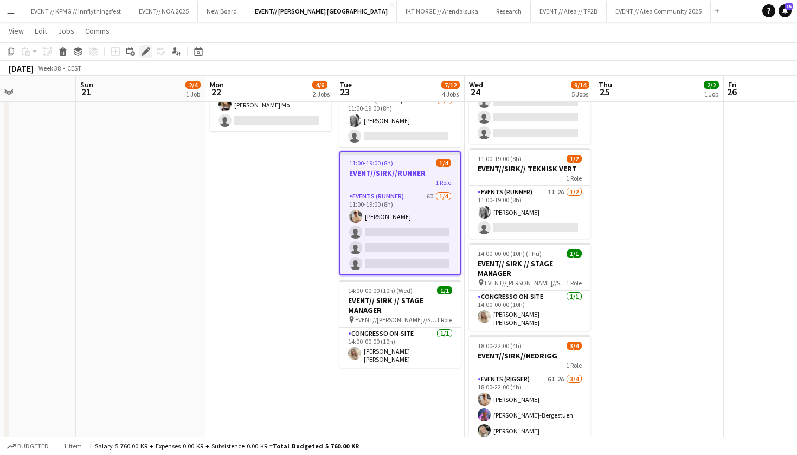
click at [149, 53] on icon "Edit" at bounding box center [146, 51] width 9 height 9
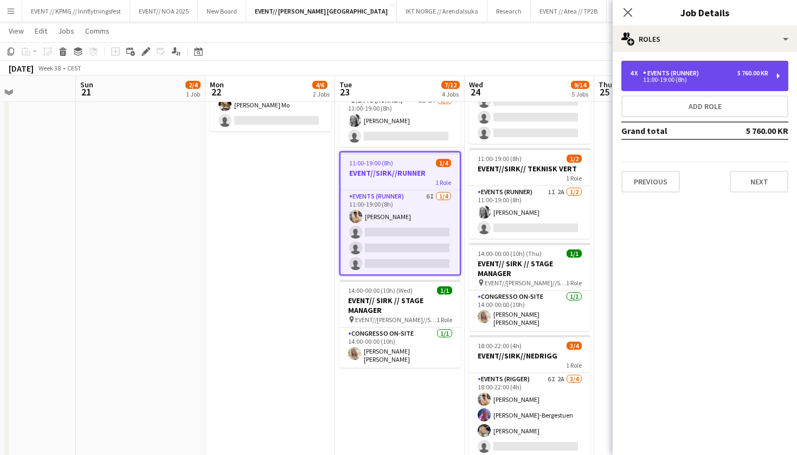
click at [701, 75] on div "Events (Runner)" at bounding box center [673, 73] width 60 height 8
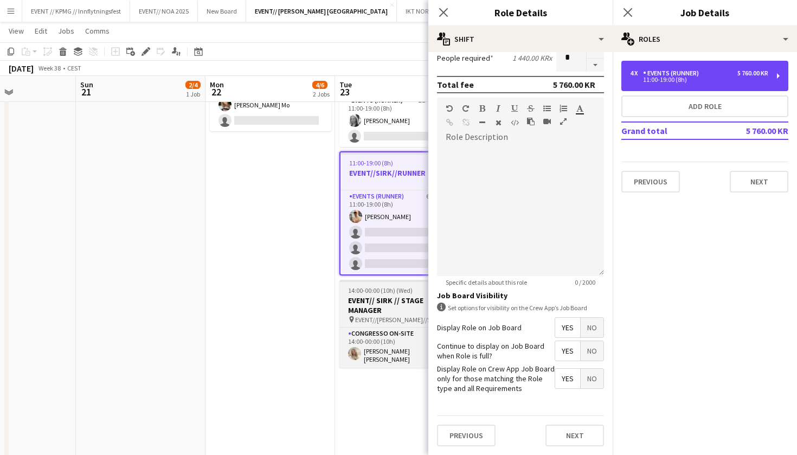
scroll to position [279, 0]
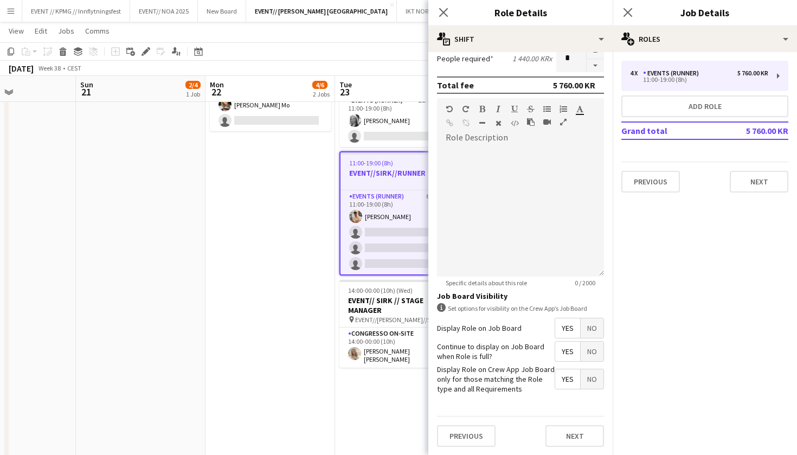
click at [304, 347] on app-date-cell "07:00-17:00 (10h) 3/4 EVENT//[PERSON_NAME]//OPRIGG 1 Role Events (Rigger) 2I [D…" at bounding box center [271, 208] width 130 height 603
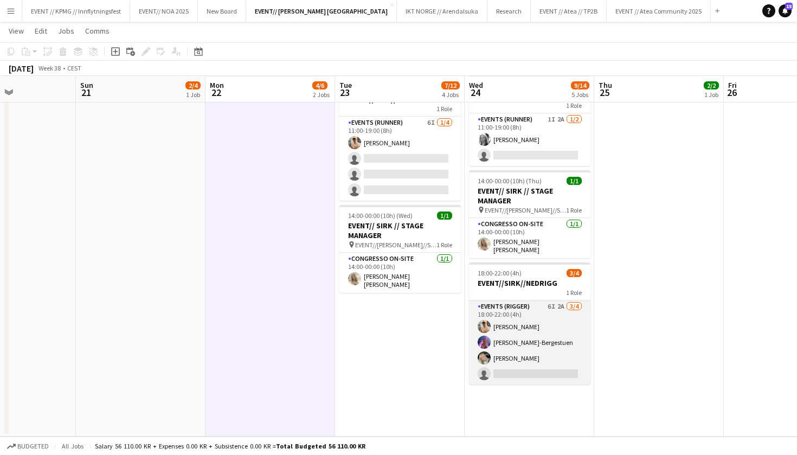
click at [541, 351] on app-card-role "Events (Rigger) 6I 2A [DATE] 18:00-22:00 (4h) [PERSON_NAME]-Bergestuen [PERSON_…" at bounding box center [530, 343] width 122 height 84
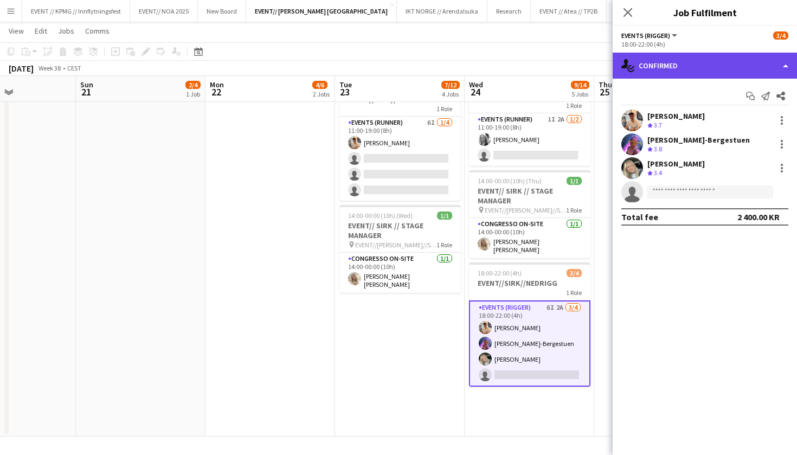
click at [692, 59] on div "single-neutral-actions-check-2 Confirmed" at bounding box center [705, 66] width 184 height 26
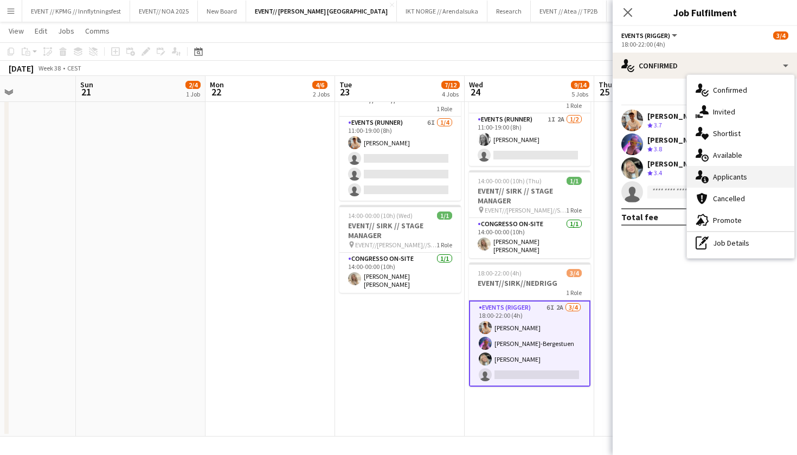
click at [737, 172] on div "single-neutral-actions-information Applicants" at bounding box center [740, 177] width 107 height 22
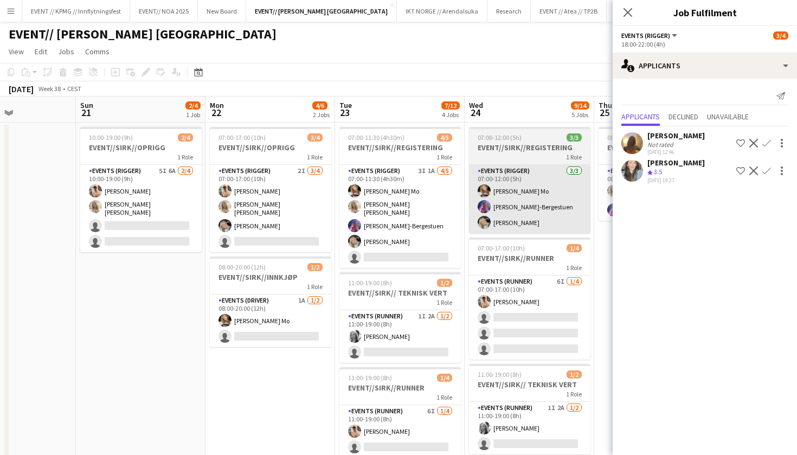
scroll to position [0, 0]
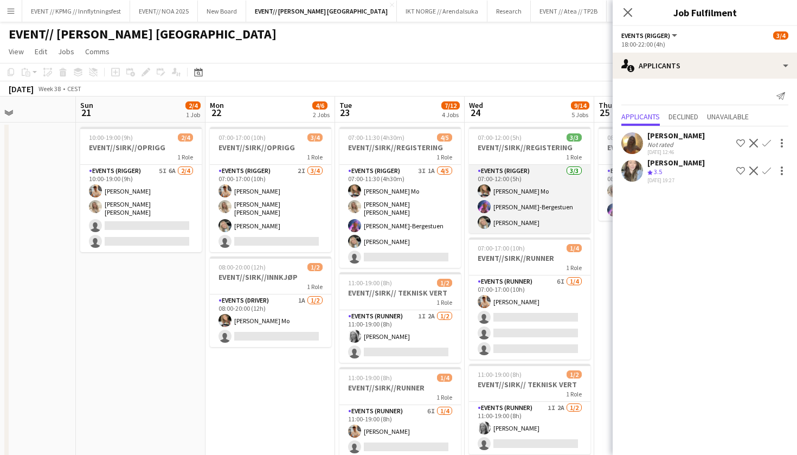
click at [502, 195] on app-card-role "Events (Rigger) [DATE] 07:00-12:00 (5h) [PERSON_NAME] Mo [PERSON_NAME]-Bergestu…" at bounding box center [530, 199] width 122 height 68
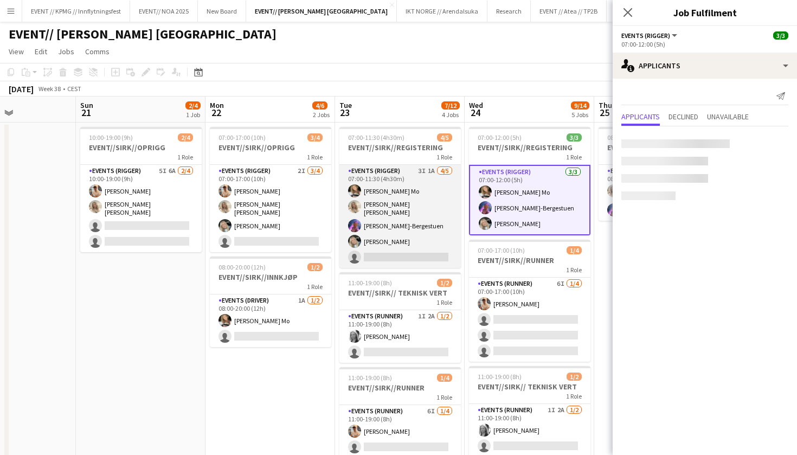
click at [421, 213] on app-card-role "Events (Rigger) 3I 1A [DATE] 07:00-11:30 (4h30m) [PERSON_NAME] Mo [PERSON_NAME]…" at bounding box center [401, 216] width 122 height 103
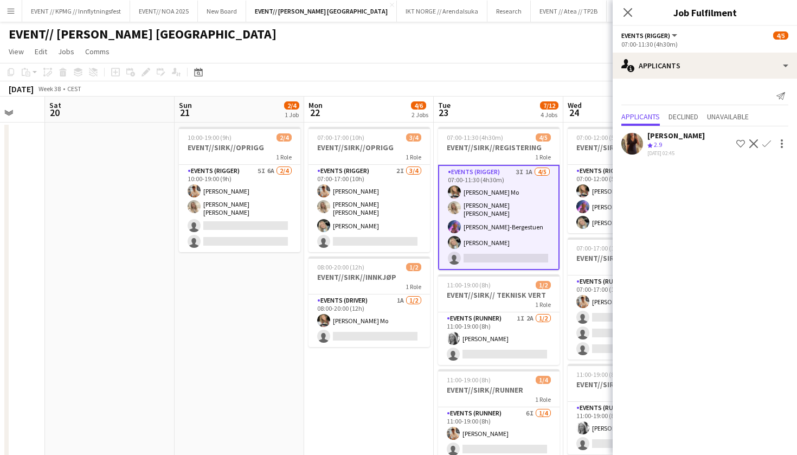
scroll to position [0, 402]
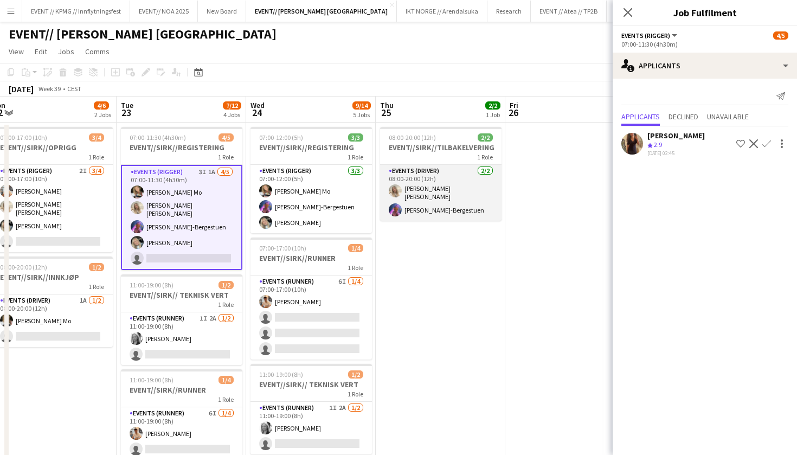
click at [448, 206] on app-card-role "Events (Driver) [DATE] 08:00-20:00 (12h) [PERSON_NAME] [PERSON_NAME] Tynning-Be…" at bounding box center [441, 193] width 122 height 56
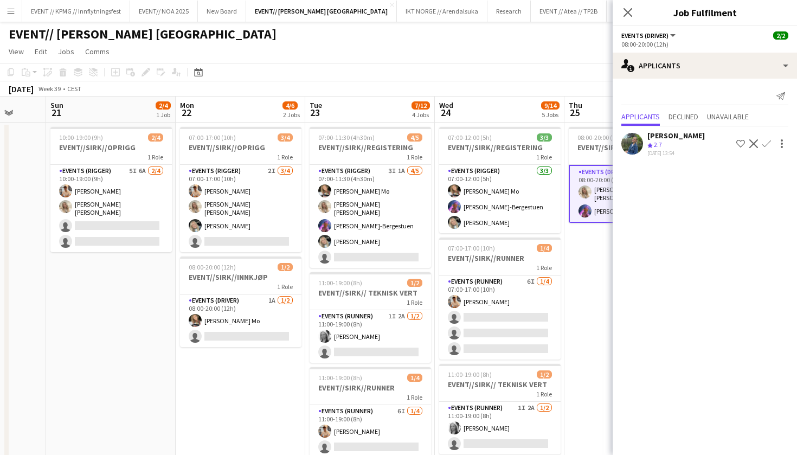
scroll to position [0, 343]
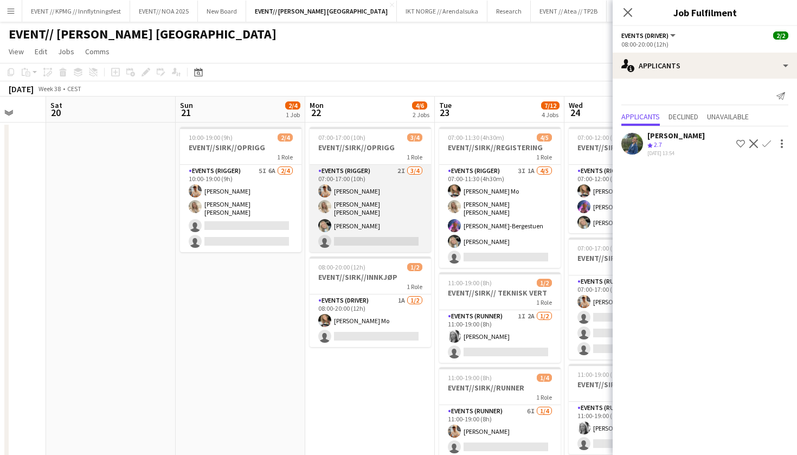
click at [322, 227] on app-user-avatar at bounding box center [324, 225] width 13 height 13
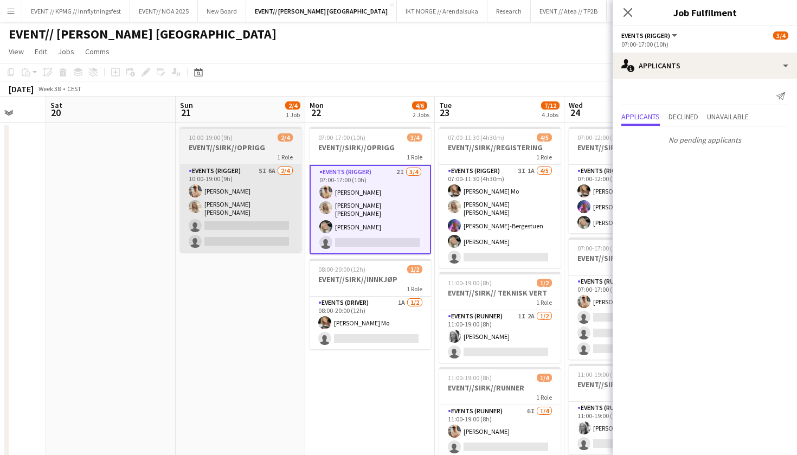
click at [297, 206] on app-card-role "Events (Rigger) 5I 6A [DATE] 10:00-19:00 (9h) [PERSON_NAME] [PERSON_NAME] [PERS…" at bounding box center [241, 208] width 122 height 87
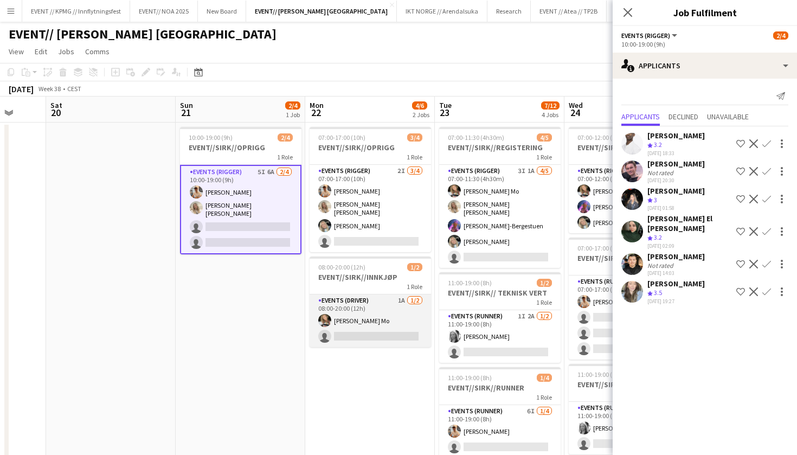
click at [378, 316] on app-card-role "Events (Driver) 1A [DATE] 08:00-20:00 (12h) [PERSON_NAME] single-neutral-actions" at bounding box center [371, 321] width 122 height 53
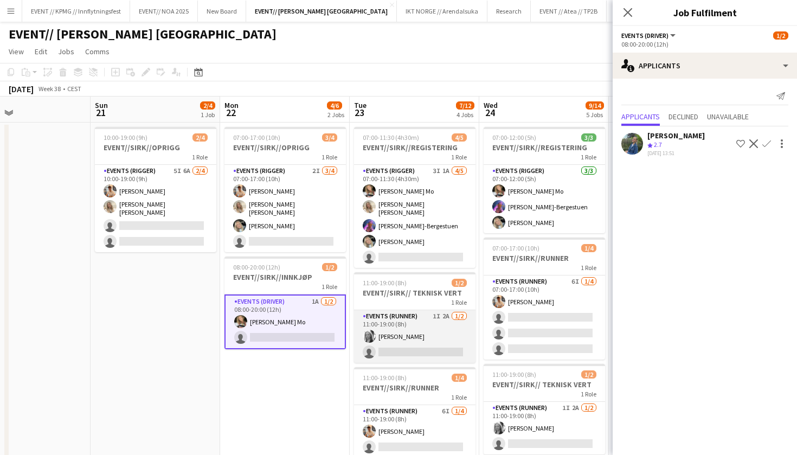
click at [436, 337] on app-card-role "Events (Runner) 1I 2A [DATE] 11:00-19:00 (8h) [PERSON_NAME] single-neutral-acti…" at bounding box center [415, 336] width 122 height 53
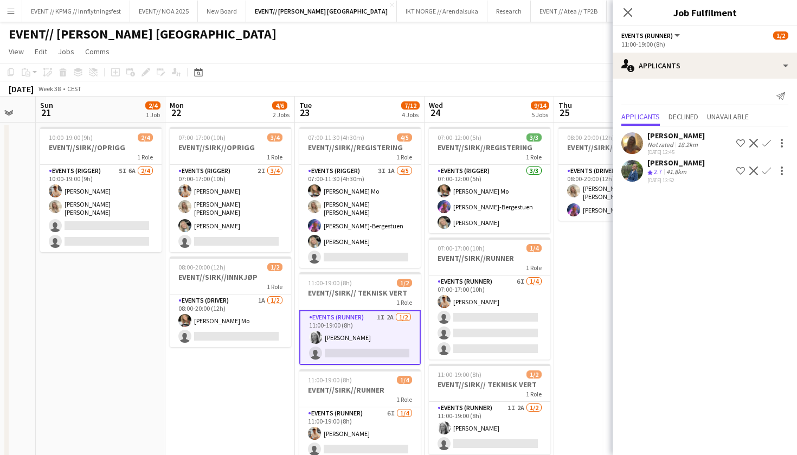
scroll to position [0, 523]
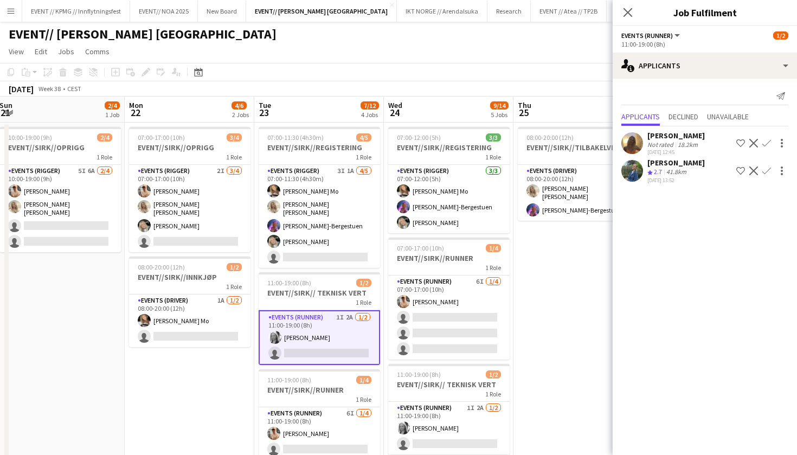
click at [439, 341] on app-card-role "Events (Runner) 6I [DATE] 07:00-17:00 (10h) [PERSON_NAME] single-neutral-action…" at bounding box center [449, 318] width 122 height 84
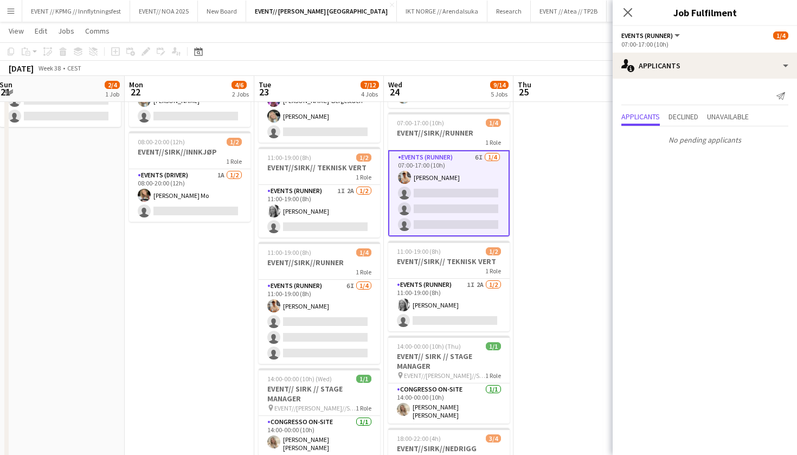
scroll to position [144, 0]
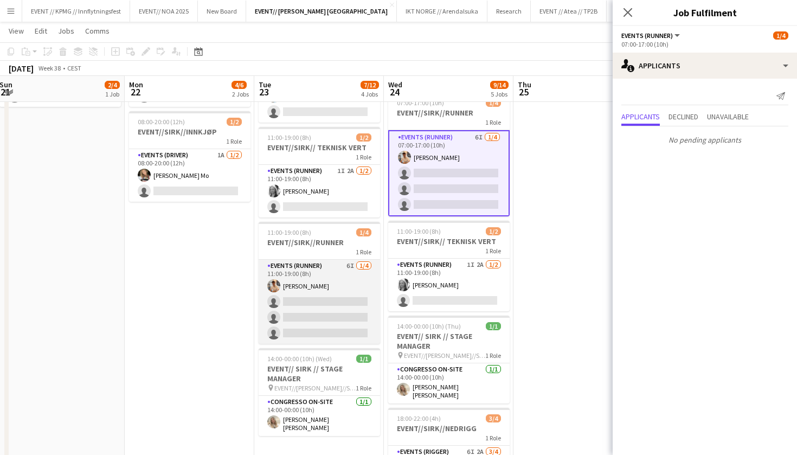
click at [333, 338] on app-card-role "Events (Runner) 6I [DATE] 11:00-19:00 (8h) [PERSON_NAME] single-neutral-actions…" at bounding box center [320, 302] width 122 height 84
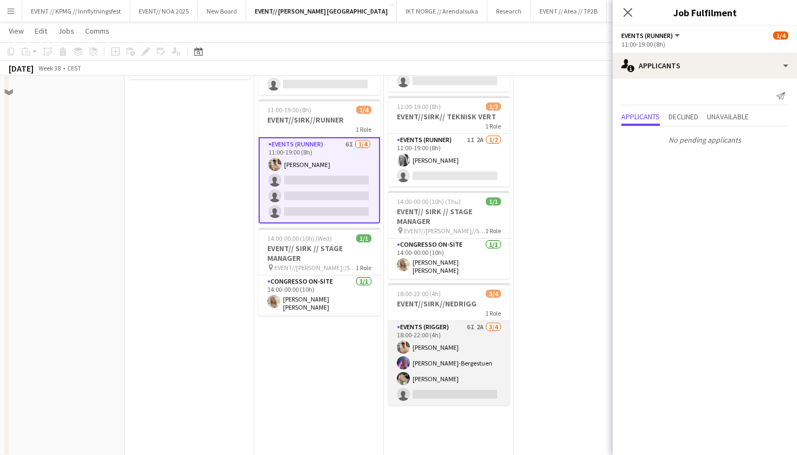
scroll to position [287, 0]
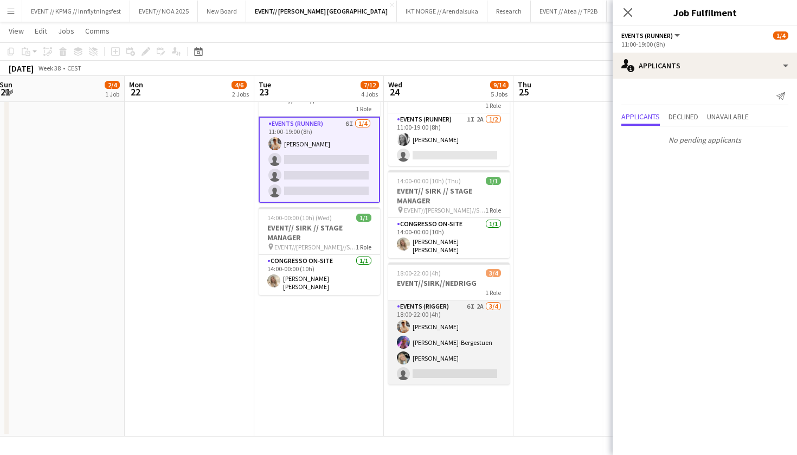
click at [463, 369] on app-card-role "Events (Rigger) 6I 2A [DATE] 18:00-22:00 (4h) [PERSON_NAME]-Bergestuen [PERSON_…" at bounding box center [449, 343] width 122 height 84
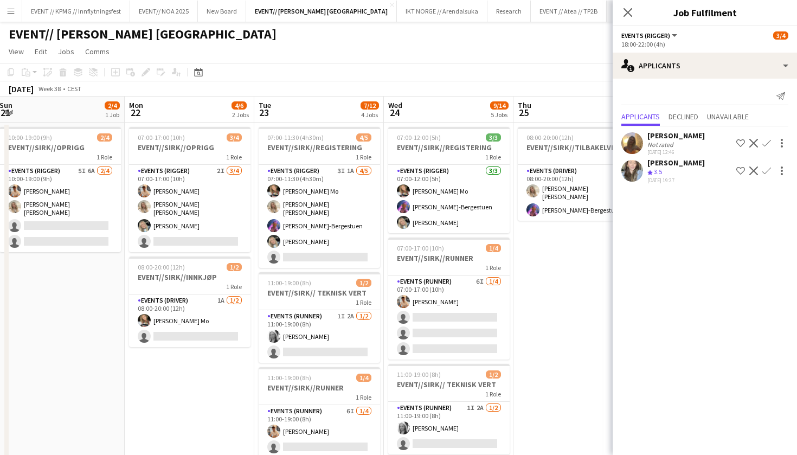
scroll to position [0, 0]
click at [628, 8] on icon "Close pop-in" at bounding box center [628, 12] width 10 height 10
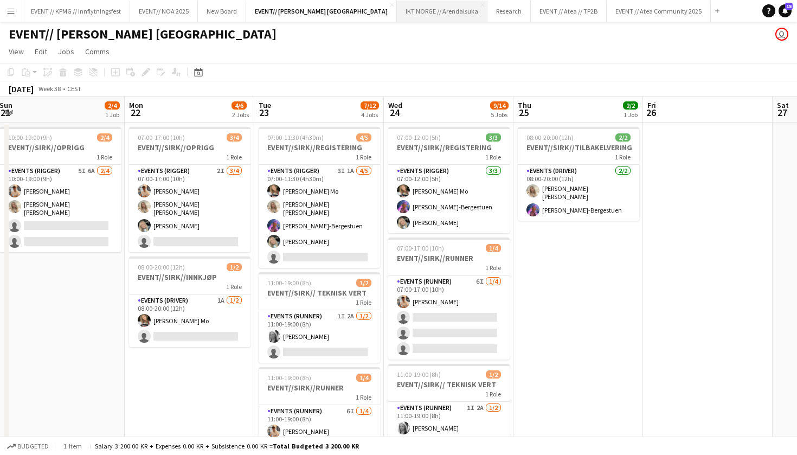
click at [397, 11] on button "IKT NORGE // Arendalsuka Close" at bounding box center [442, 11] width 91 height 21
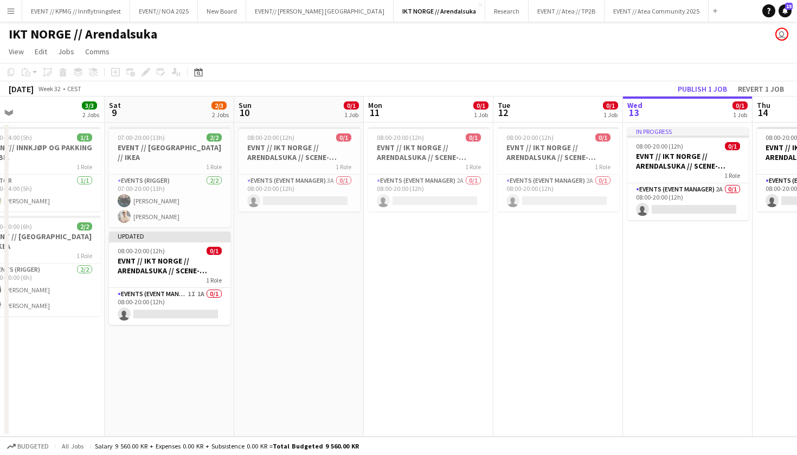
scroll to position [0, 283]
click at [325, 203] on app-card-role "Events (Event Manager) 3A 0/1 08:00-20:00 (12h) single-neutral-actions" at bounding box center [301, 193] width 122 height 37
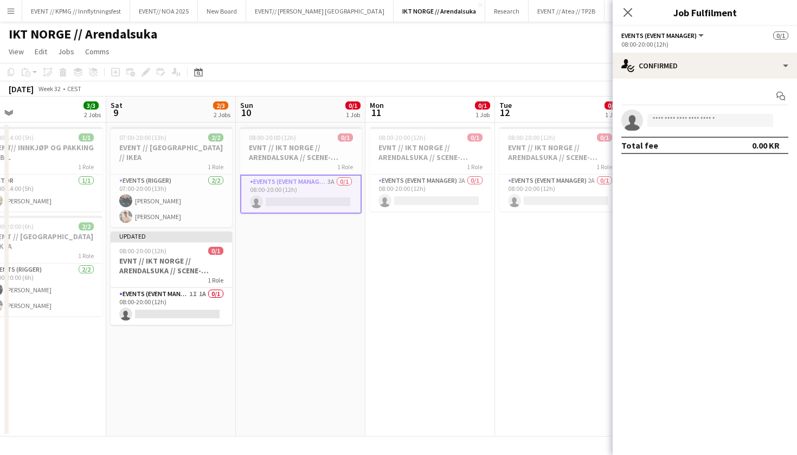
click at [673, 84] on div "Start chat single-neutral-actions Total fee 0.00 KR" at bounding box center [705, 121] width 184 height 84
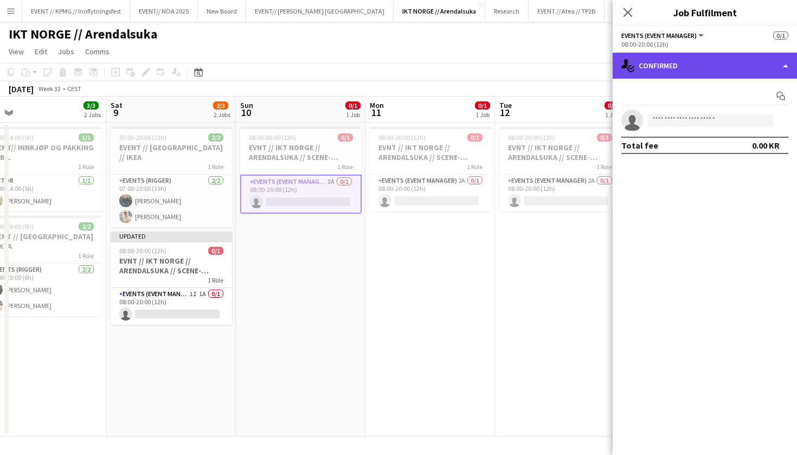
click at [693, 64] on div "single-neutral-actions-check-2 Confirmed" at bounding box center [705, 66] width 184 height 26
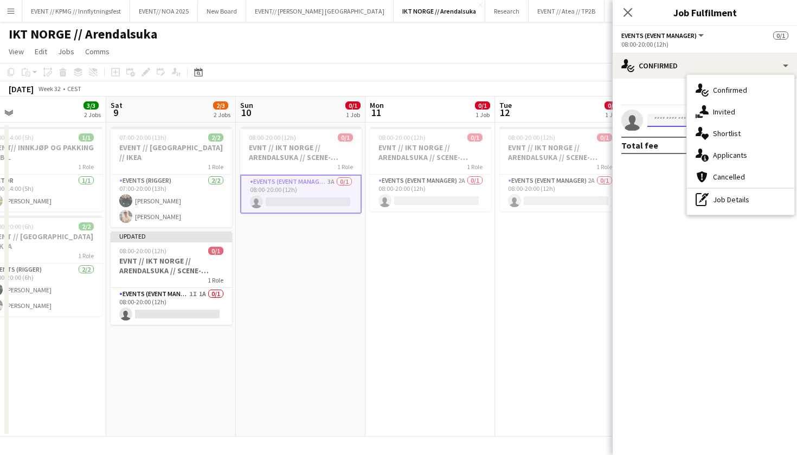
click at [670, 122] on input at bounding box center [711, 120] width 126 height 13
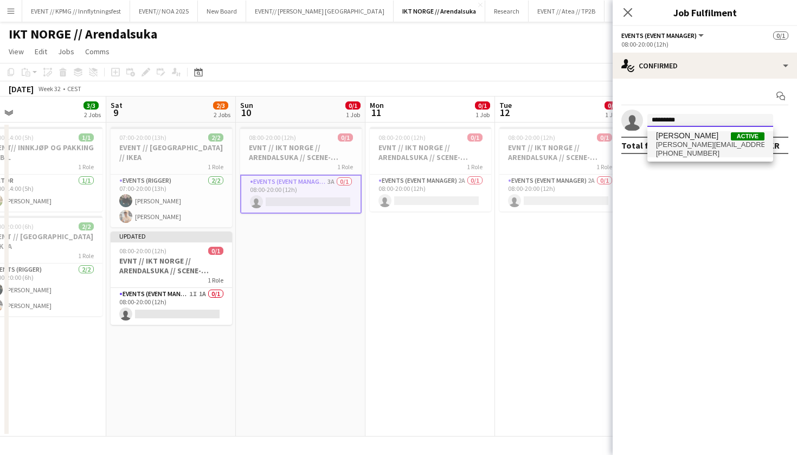
type input "*********"
click at [714, 151] on span "[PHONE_NUMBER]" at bounding box center [710, 153] width 108 height 9
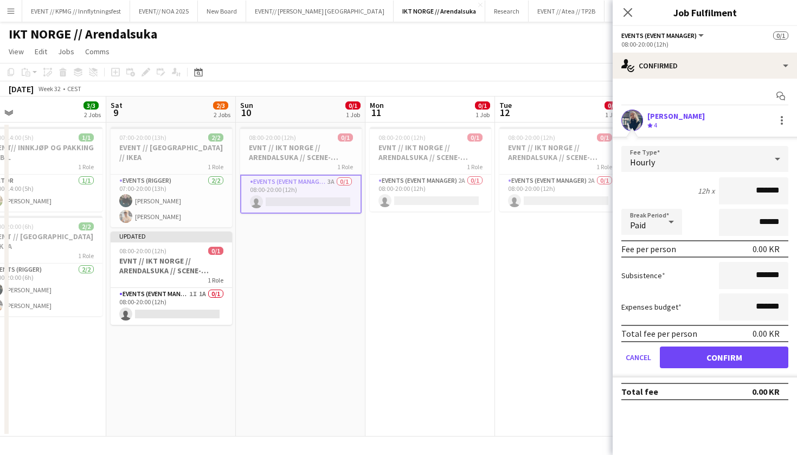
scroll to position [0, 0]
click at [727, 358] on button "Confirm" at bounding box center [724, 358] width 129 height 22
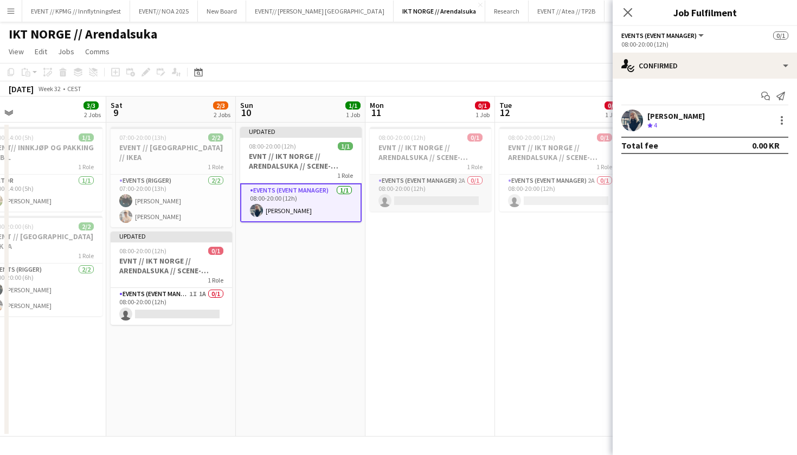
click at [465, 206] on app-card-role "Events (Event Manager) 2A 0/1 08:00-20:00 (12h) single-neutral-actions" at bounding box center [431, 193] width 122 height 37
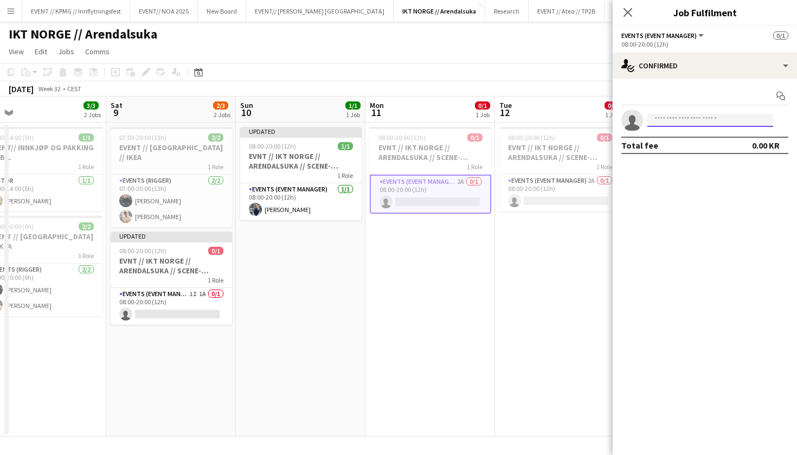
click at [742, 119] on input at bounding box center [711, 120] width 126 height 13
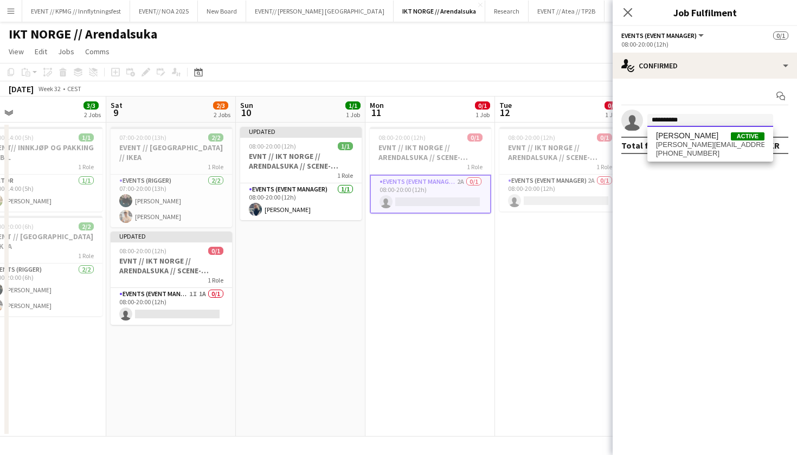
type input "**********"
drag, startPoint x: 718, startPoint y: 154, endPoint x: 703, endPoint y: 152, distance: 14.7
click at [703, 152] on span "[PHONE_NUMBER]" at bounding box center [710, 153] width 108 height 9
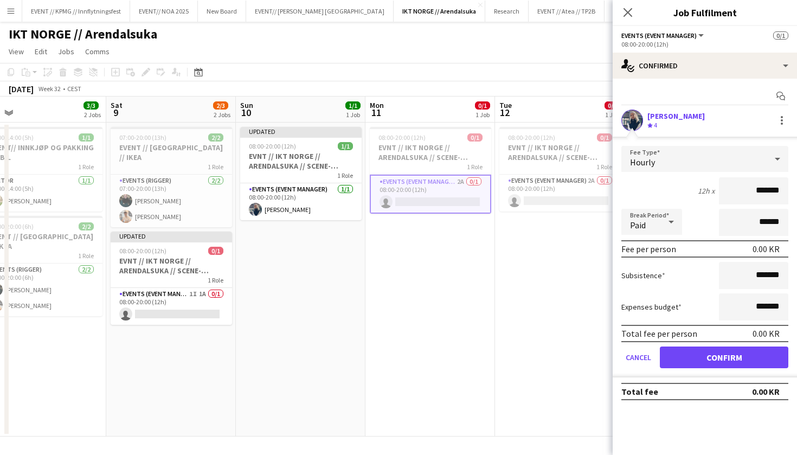
click at [719, 356] on button "Confirm" at bounding box center [724, 358] width 129 height 22
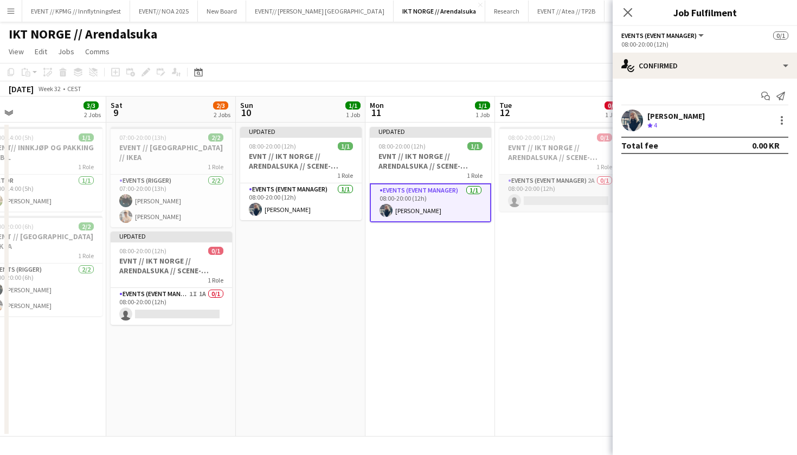
click at [568, 194] on app-card-role "Events (Event Manager) 2A 0/1 08:00-20:00 (12h) single-neutral-actions" at bounding box center [561, 193] width 122 height 37
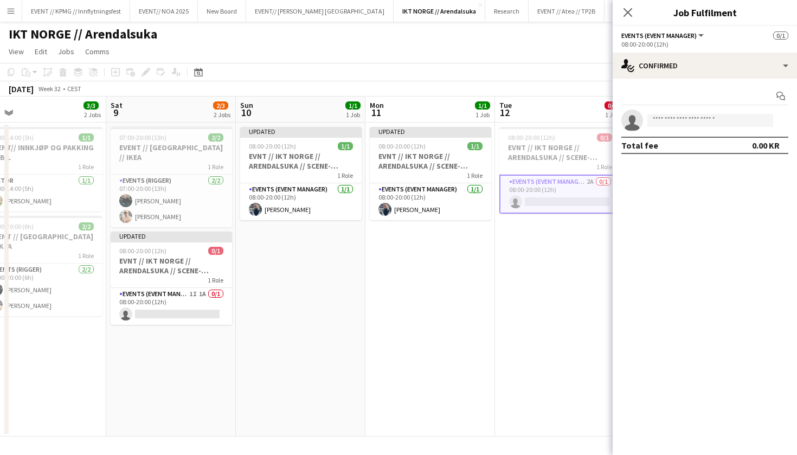
click at [719, 43] on div "08:00-20:00 (12h)" at bounding box center [705, 44] width 167 height 8
click at [719, 50] on app-options-switcher "Events (Event Manager) All roles Events (Event Manager) 0/1 08:00-20:00 (12h)" at bounding box center [705, 39] width 184 height 27
click at [719, 52] on app-options-switcher "Events (Event Manager) All roles Events (Event Manager) 0/1 08:00-20:00 (12h)" at bounding box center [705, 39] width 184 height 27
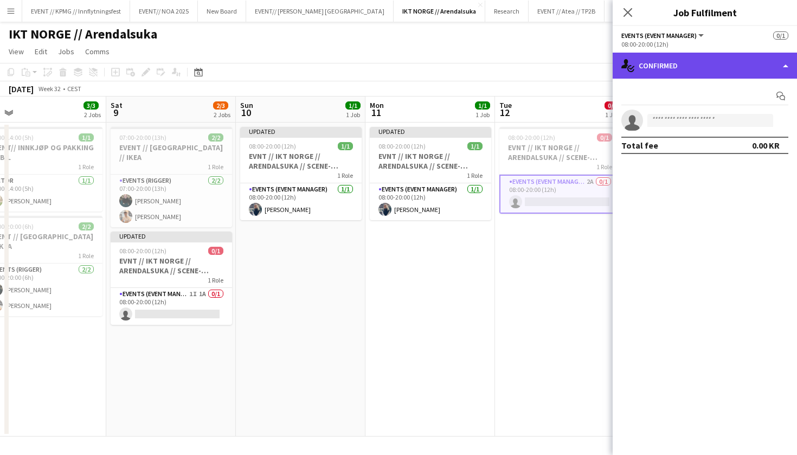
click at [718, 57] on div "single-neutral-actions-check-2 Confirmed" at bounding box center [705, 66] width 184 height 26
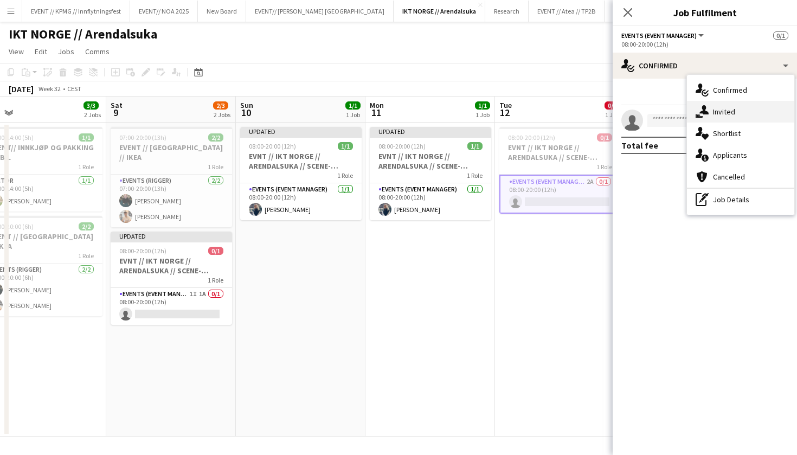
click at [724, 108] on div "single-neutral-actions-share-1 Invited" at bounding box center [740, 112] width 107 height 22
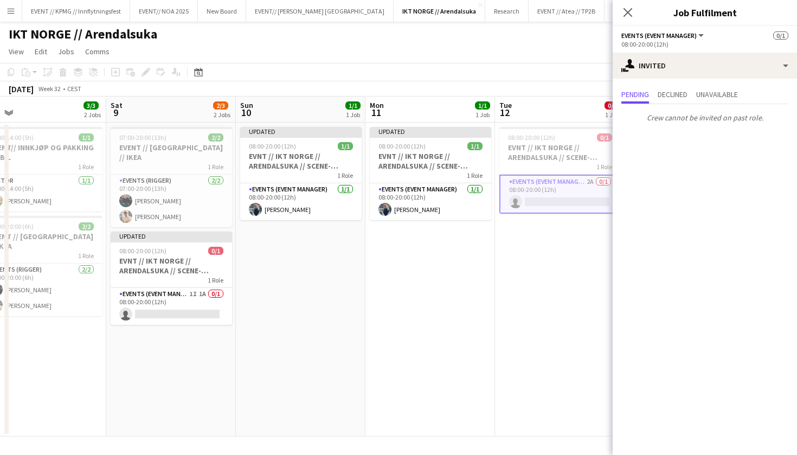
click at [691, 115] on p "Crew cannot be invited on past role." at bounding box center [705, 117] width 184 height 18
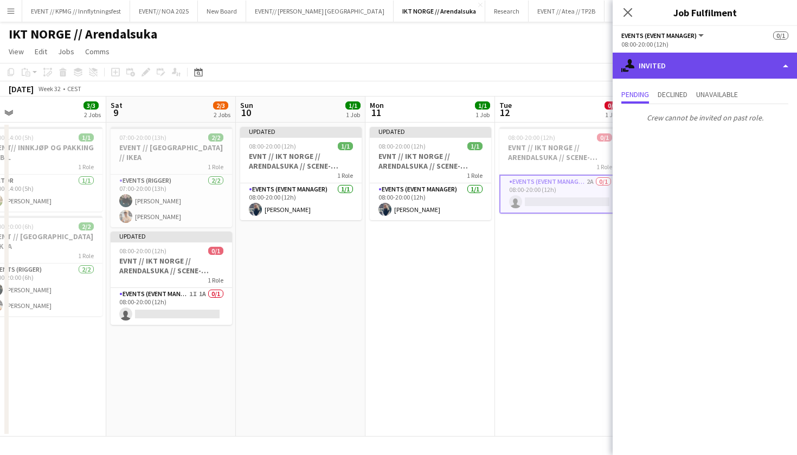
click at [714, 70] on div "single-neutral-actions-share-1 Invited" at bounding box center [705, 66] width 184 height 26
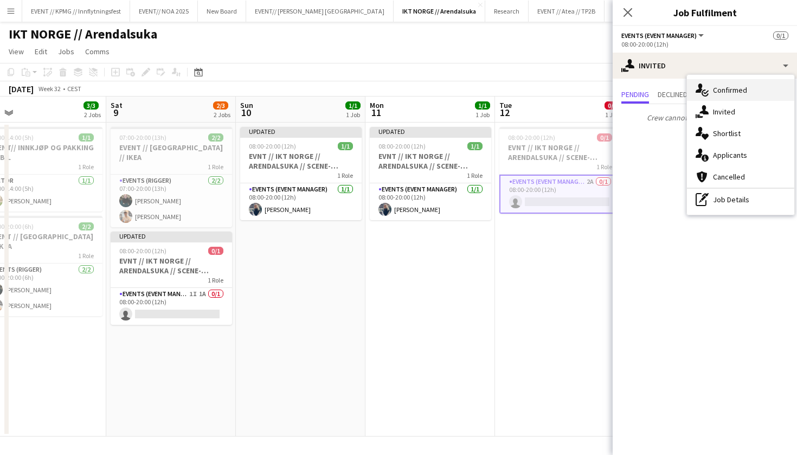
click at [734, 86] on div "single-neutral-actions-check-2 Confirmed" at bounding box center [740, 90] width 107 height 22
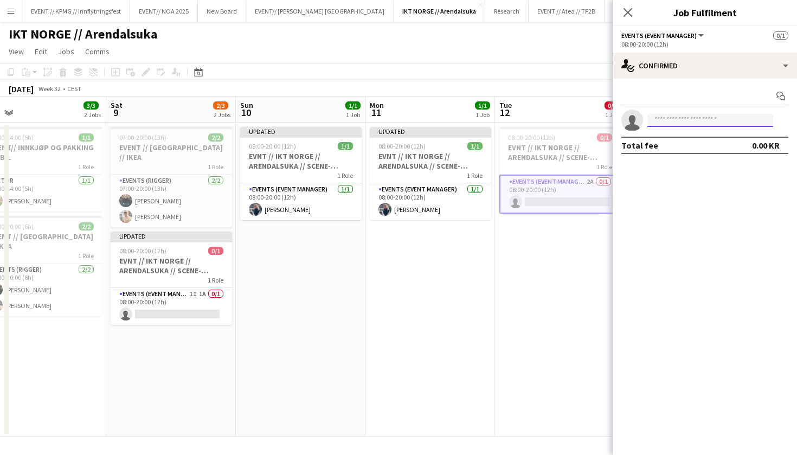
click at [691, 120] on input at bounding box center [711, 120] width 126 height 13
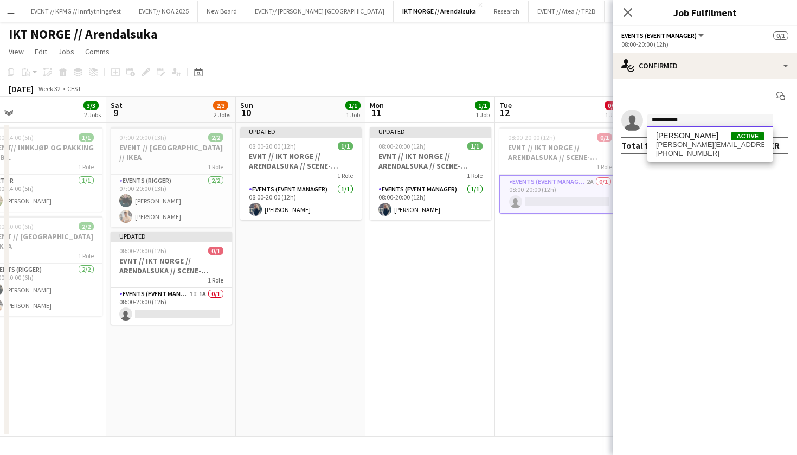
type input "**********"
click at [715, 149] on span "[PHONE_NUMBER]" at bounding box center [710, 153] width 108 height 9
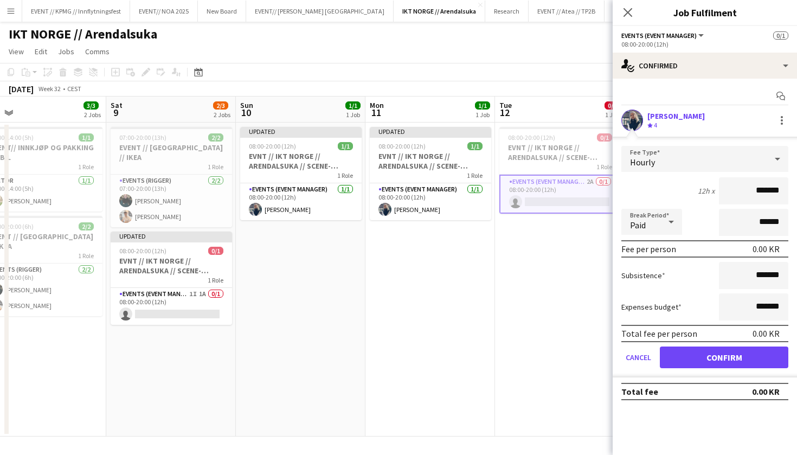
click at [724, 355] on button "Confirm" at bounding box center [724, 358] width 129 height 22
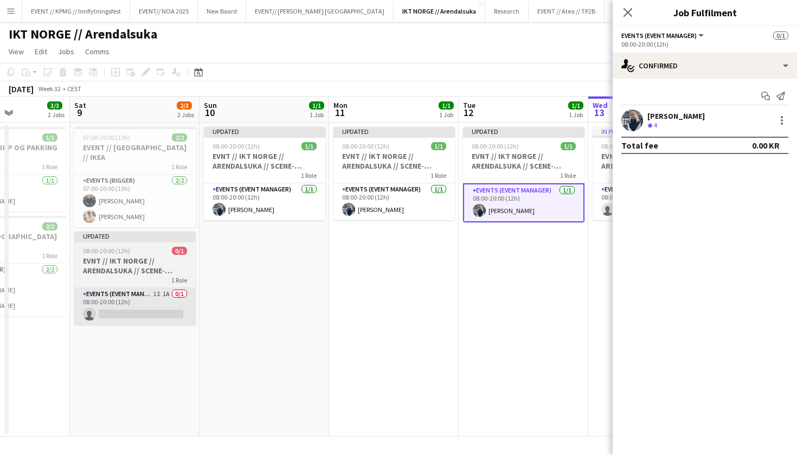
scroll to position [0, 324]
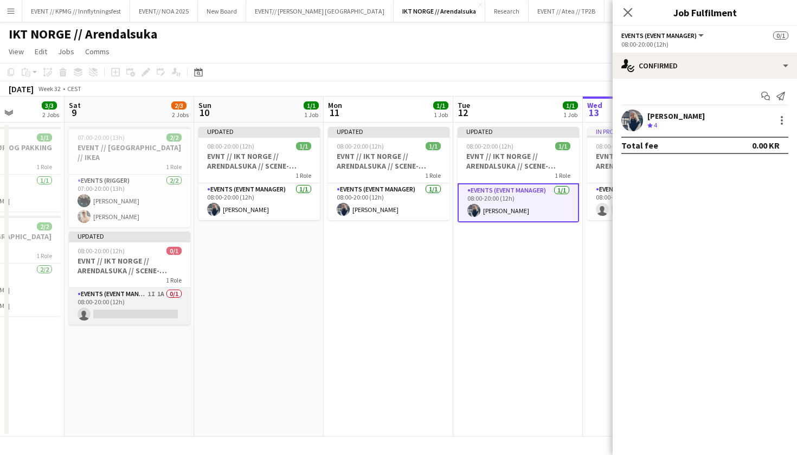
click at [152, 299] on app-card-role "Events (Event Manager) 1I 1A 0/1 08:00-20:00 (12h) single-neutral-actions" at bounding box center [130, 306] width 122 height 37
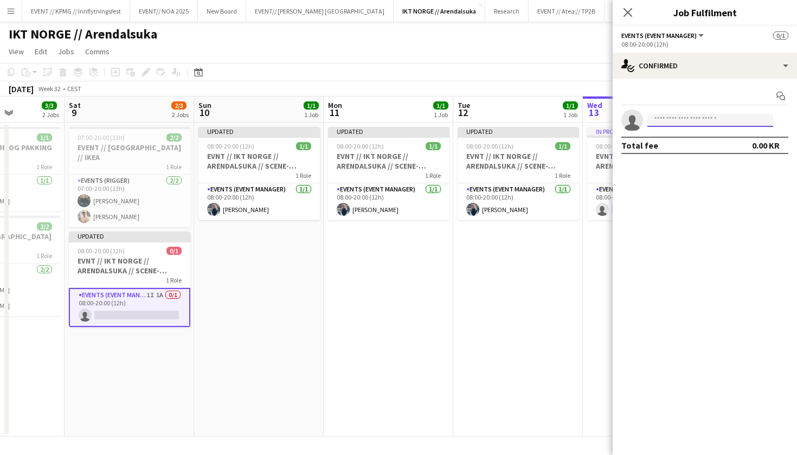
click at [683, 123] on input at bounding box center [711, 120] width 126 height 13
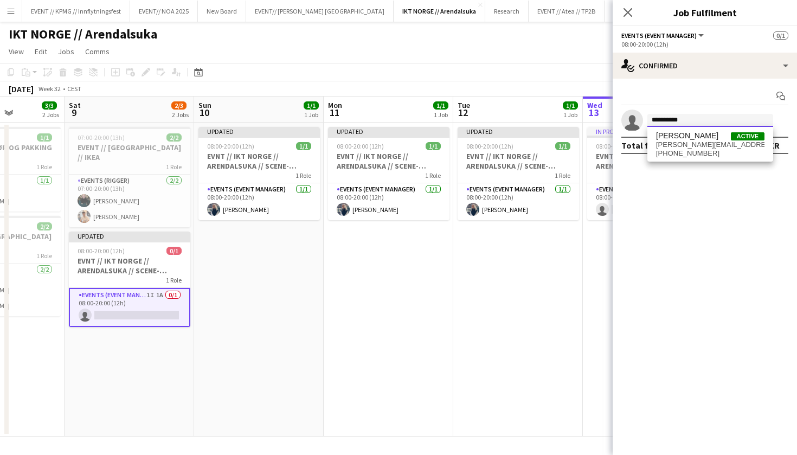
type input "**********"
drag, startPoint x: 728, startPoint y: 117, endPoint x: 711, endPoint y: 151, distance: 38.8
click at [711, 151] on span "[PHONE_NUMBER]" at bounding box center [710, 153] width 108 height 9
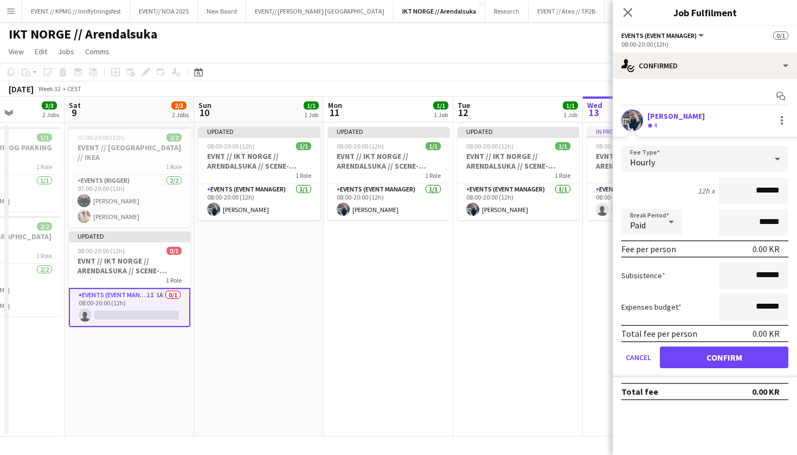
click at [723, 361] on button "Confirm" at bounding box center [724, 358] width 129 height 22
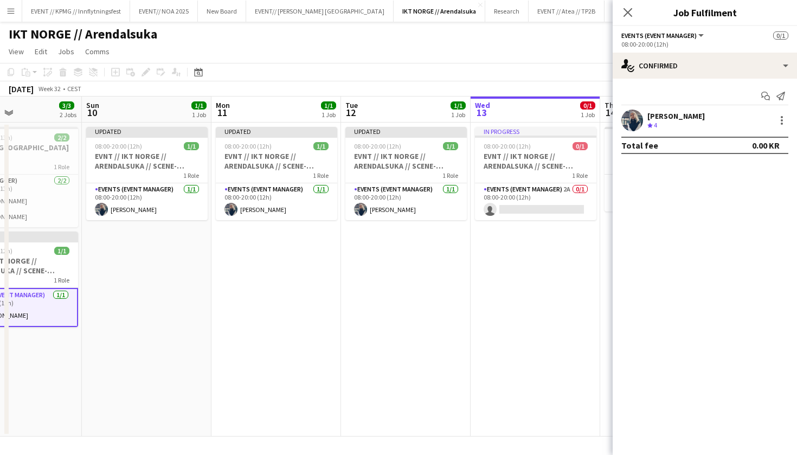
scroll to position [0, 484]
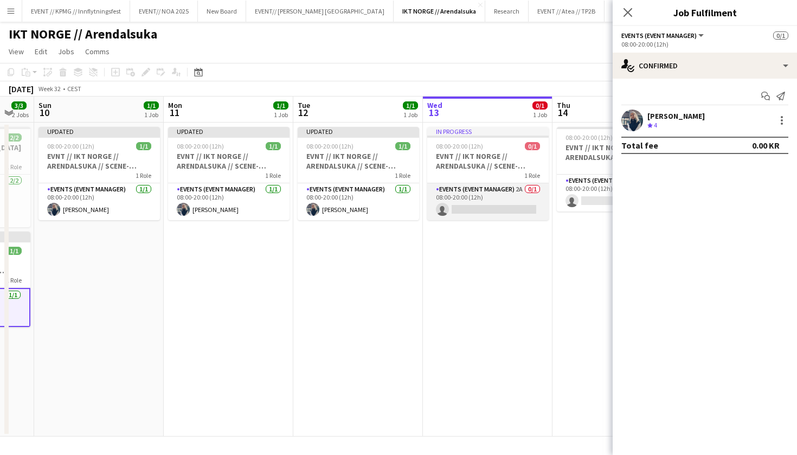
click at [487, 200] on app-card-role "Events (Event Manager) 2A 0/1 08:00-20:00 (12h) single-neutral-actions" at bounding box center [488, 201] width 122 height 37
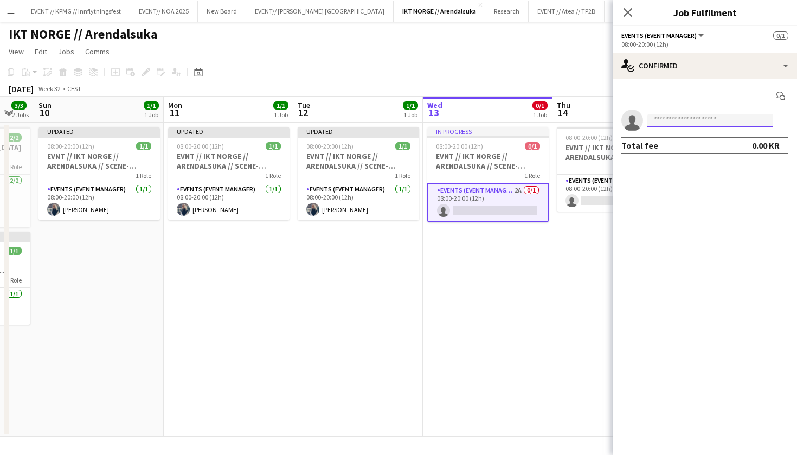
click at [678, 116] on input at bounding box center [711, 120] width 126 height 13
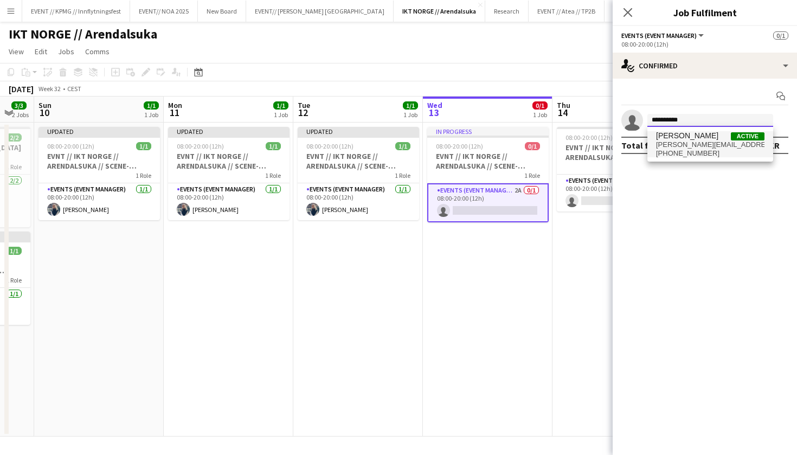
type input "**********"
click at [721, 150] on span "[PHONE_NUMBER]" at bounding box center [710, 153] width 108 height 9
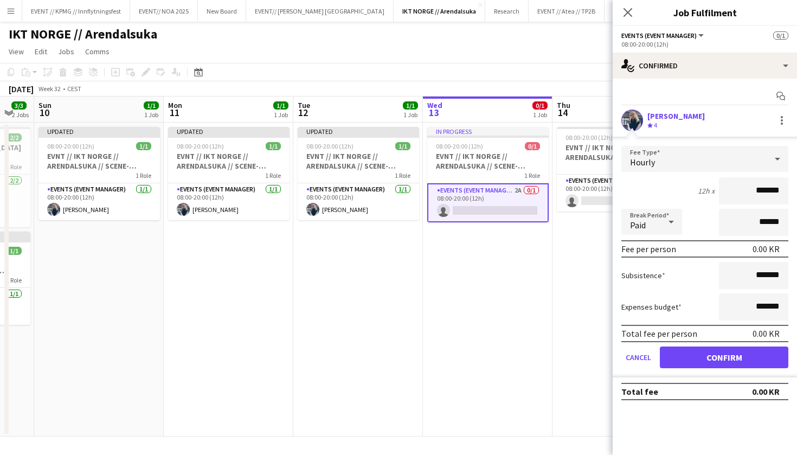
scroll to position [0, 0]
click at [710, 365] on button "Confirm" at bounding box center [724, 358] width 129 height 22
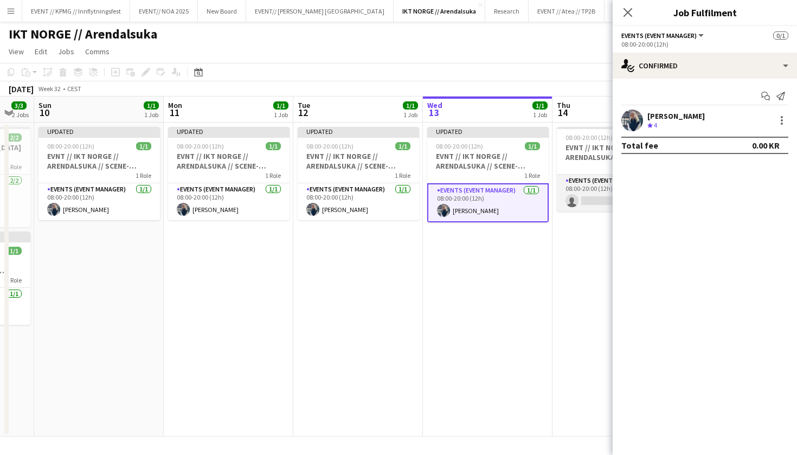
click at [598, 200] on app-card-role "Events (Event Manager) 2A 0/1 08:00-20:00 (12h) single-neutral-actions" at bounding box center [618, 193] width 122 height 37
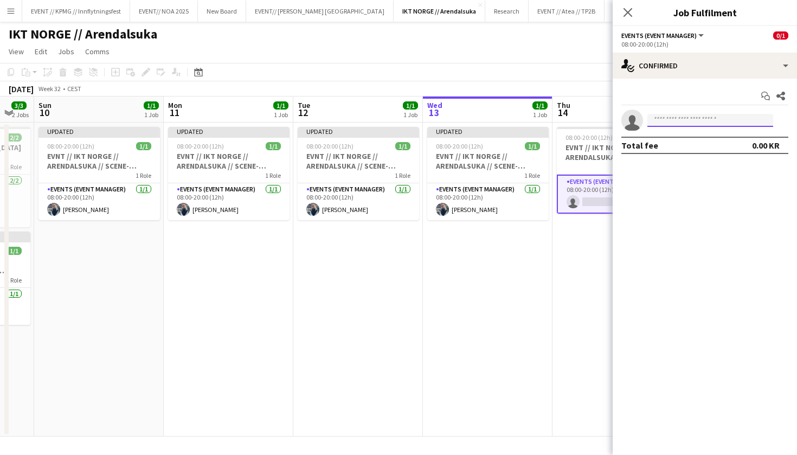
click at [729, 118] on input at bounding box center [711, 120] width 126 height 13
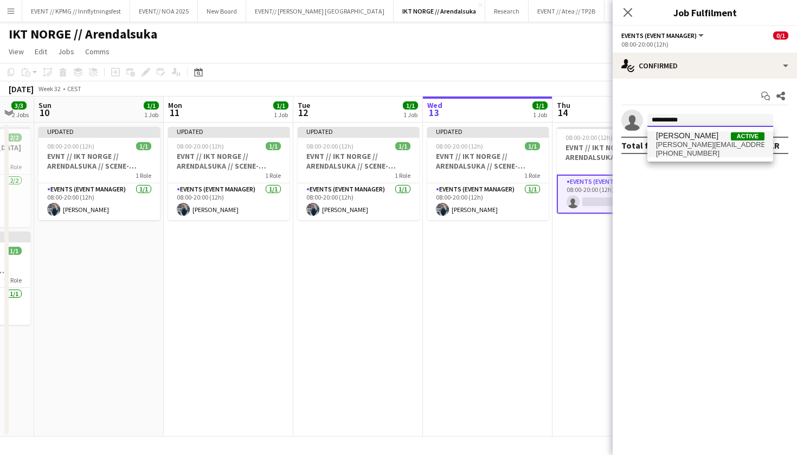
type input "**********"
click at [737, 142] on span "[PERSON_NAME][EMAIL_ADDRESS][DOMAIN_NAME]" at bounding box center [710, 144] width 108 height 9
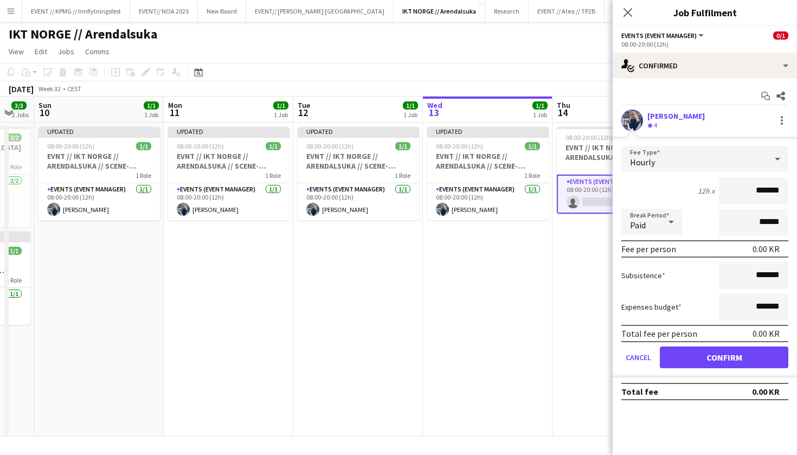
click at [715, 350] on button "Confirm" at bounding box center [724, 358] width 129 height 22
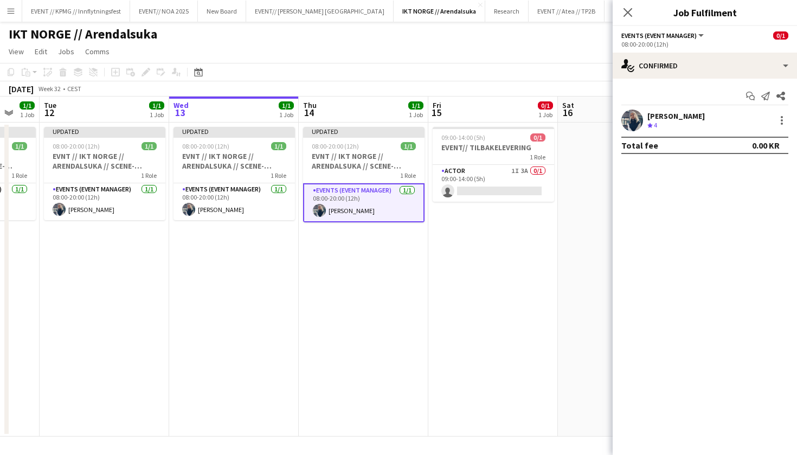
scroll to position [0, 487]
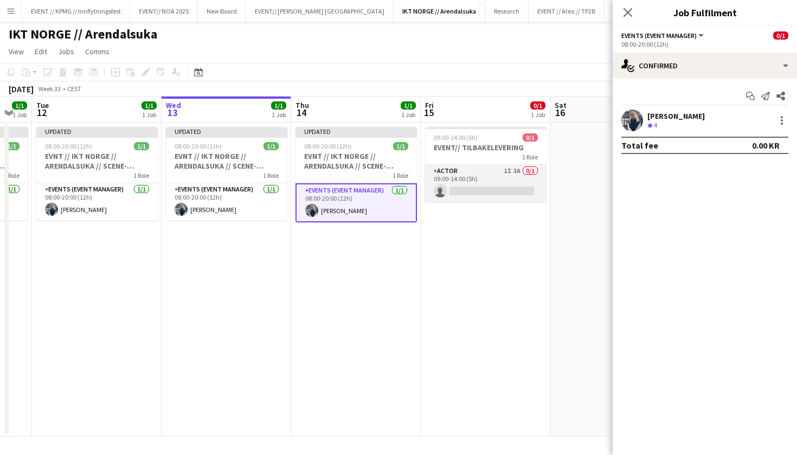
click at [509, 189] on app-card-role "Actor 1I 3A 0/1 09:00-14:00 (5h) single-neutral-actions" at bounding box center [486, 183] width 122 height 37
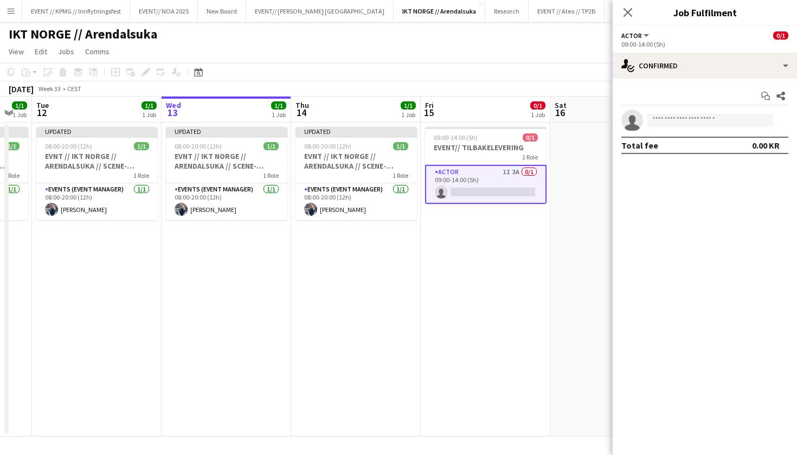
click at [483, 254] on app-date-cell "09:00-14:00 (5h) 0/1 EVENT// TILBAKELEVERING 1 Role Actor 1I 3A 0/1 09:00-14:00…" at bounding box center [486, 280] width 130 height 314
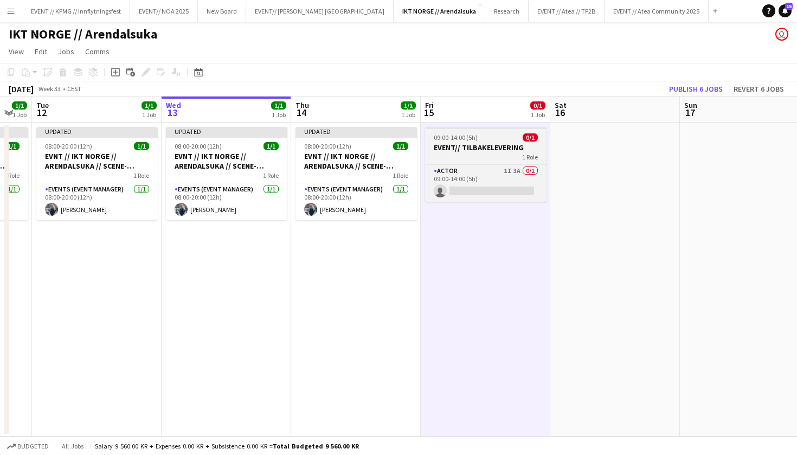
click at [495, 156] on div "1 Role" at bounding box center [486, 156] width 122 height 9
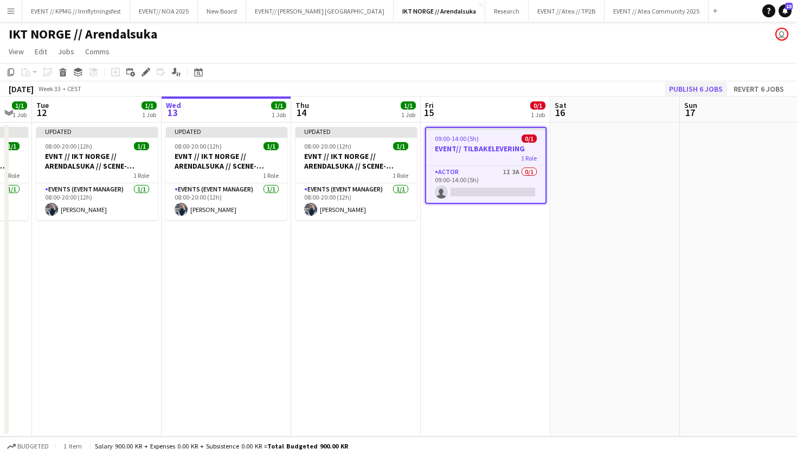
click at [698, 85] on button "Publish 6 jobs" at bounding box center [696, 89] width 62 height 14
click at [464, 193] on app-card-role "Actor 1I 3A 0/1 09:00-14:00 (5h) single-neutral-actions" at bounding box center [485, 184] width 119 height 37
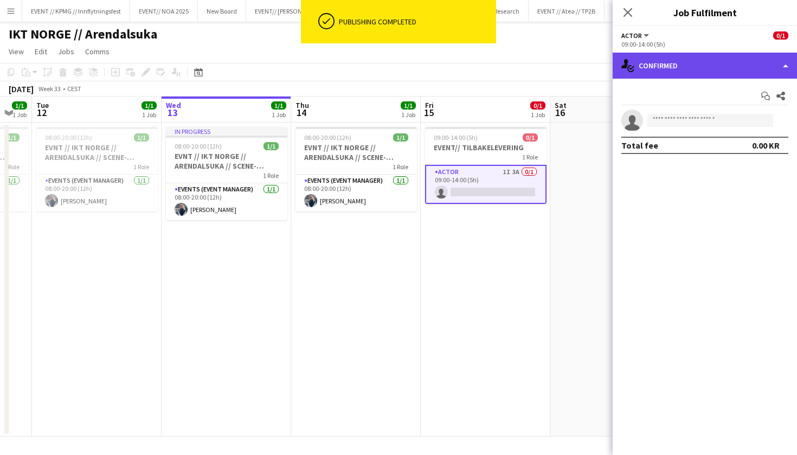
click at [712, 61] on div "single-neutral-actions-check-2 Confirmed" at bounding box center [705, 66] width 184 height 26
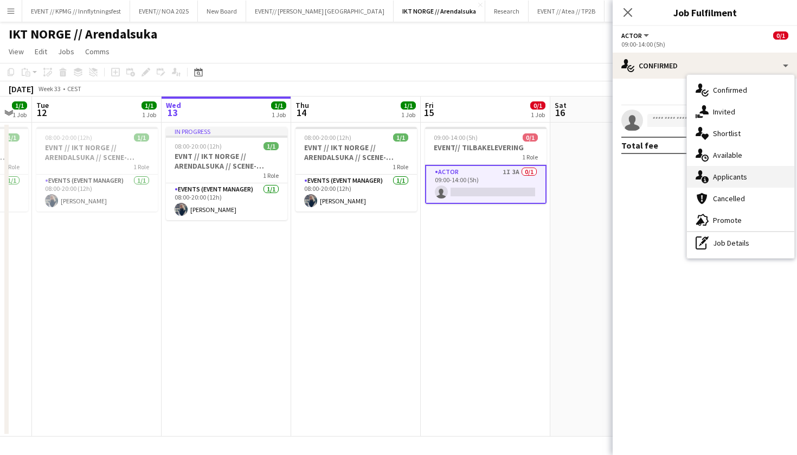
click at [727, 183] on div "single-neutral-actions-information Applicants" at bounding box center [740, 177] width 107 height 22
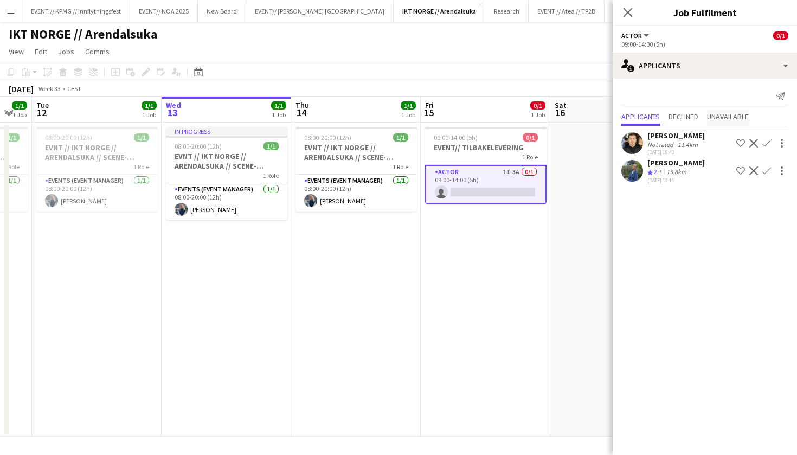
click at [719, 116] on span "Unavailable" at bounding box center [728, 117] width 42 height 8
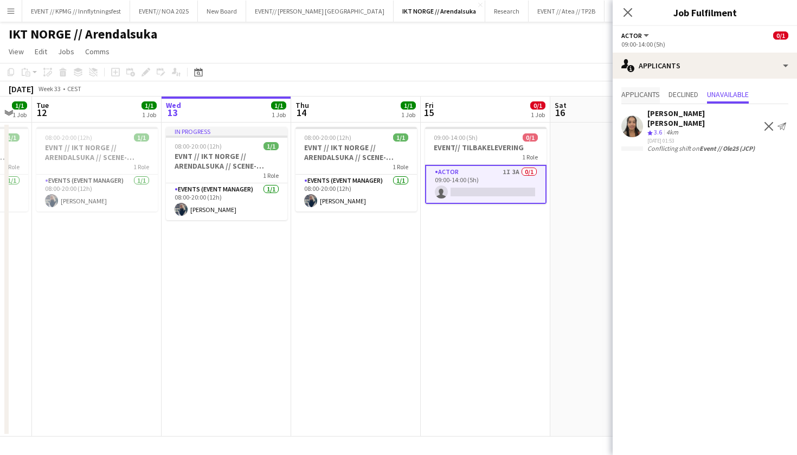
click at [651, 97] on span "Applicants" at bounding box center [641, 95] width 39 height 8
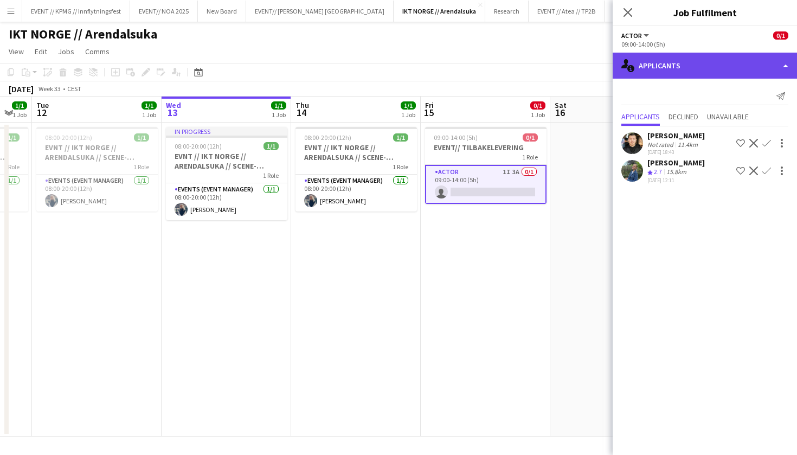
click at [718, 56] on div "single-neutral-actions-information Applicants" at bounding box center [705, 66] width 184 height 26
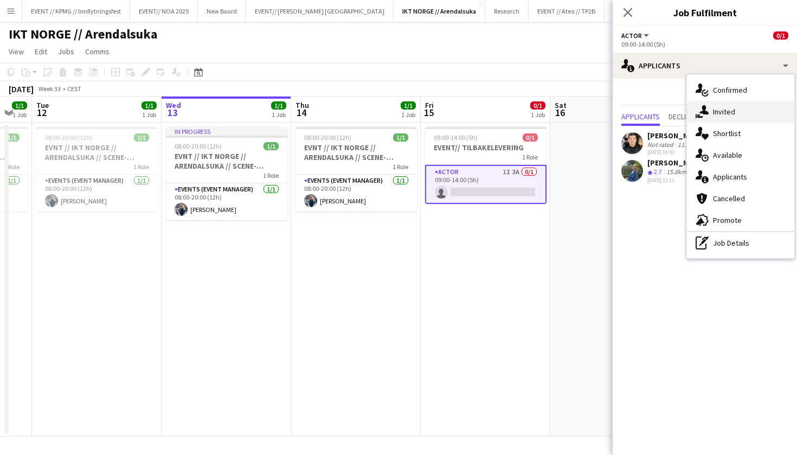
click at [743, 106] on div "single-neutral-actions-share-1 Invited" at bounding box center [740, 112] width 107 height 22
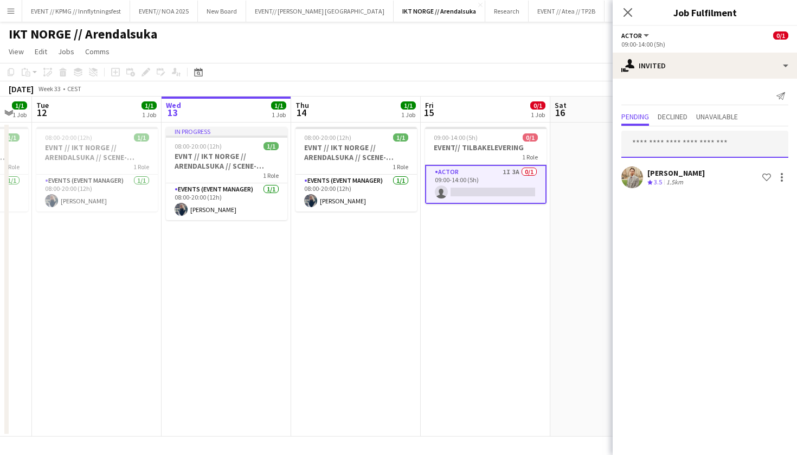
click at [692, 157] on input "text" at bounding box center [705, 144] width 167 height 27
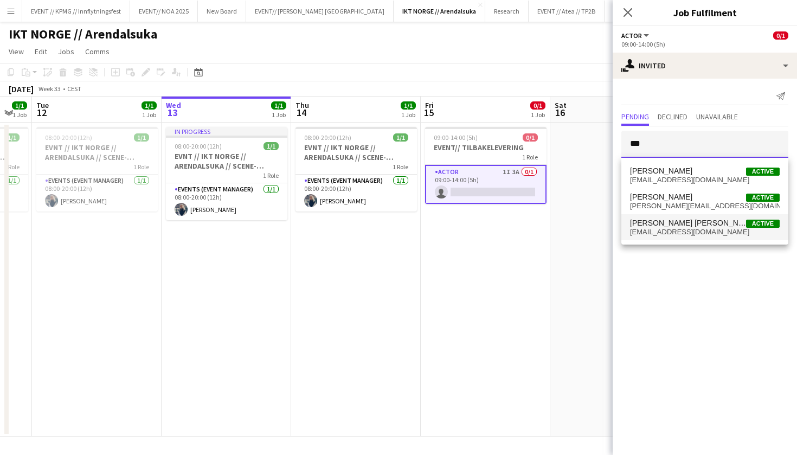
type input "***"
click at [686, 227] on span "[PERSON_NAME] [PERSON_NAME] Active" at bounding box center [705, 223] width 150 height 9
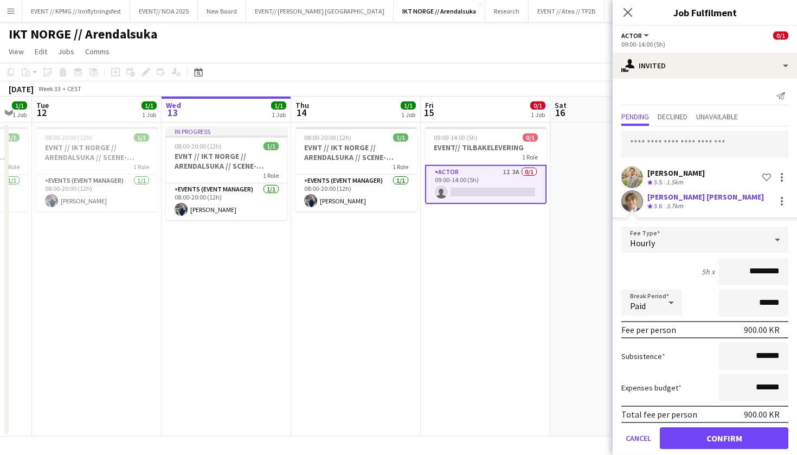
click at [738, 440] on button "Confirm" at bounding box center [724, 438] width 129 height 22
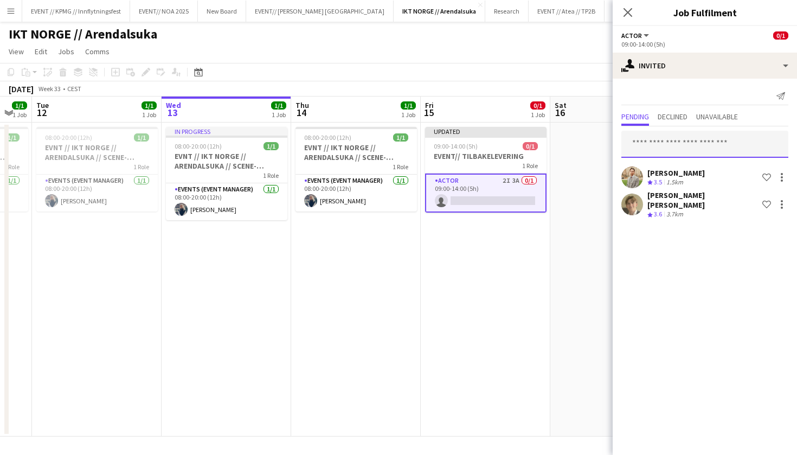
click at [679, 151] on input "text" at bounding box center [705, 144] width 167 height 27
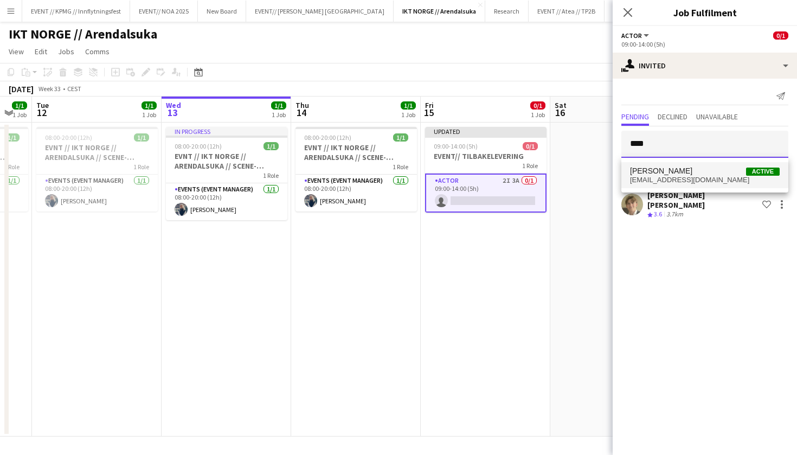
type input "****"
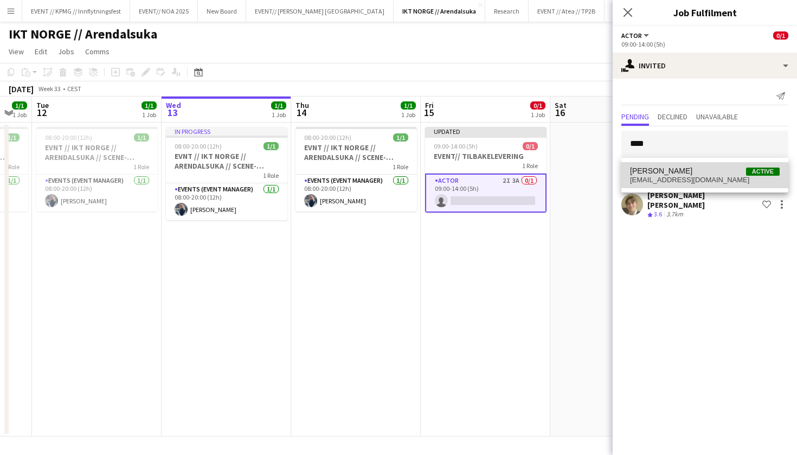
click at [689, 178] on span "[EMAIL_ADDRESS][DOMAIN_NAME]" at bounding box center [705, 180] width 150 height 9
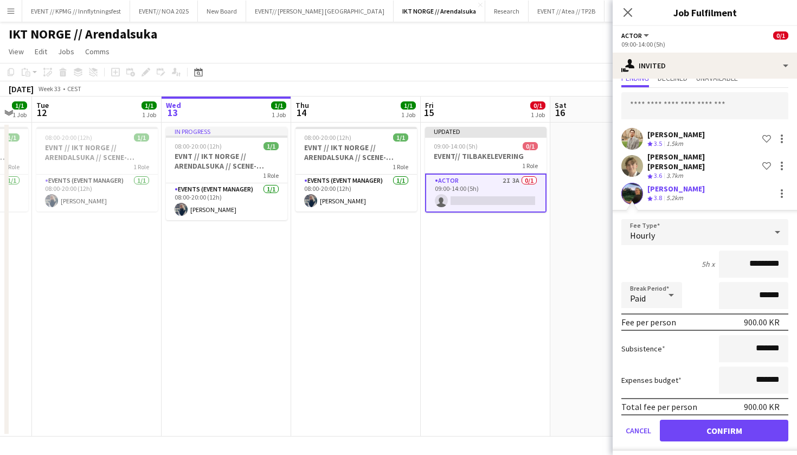
scroll to position [38, 0]
click at [725, 427] on button "Confirm" at bounding box center [724, 431] width 129 height 22
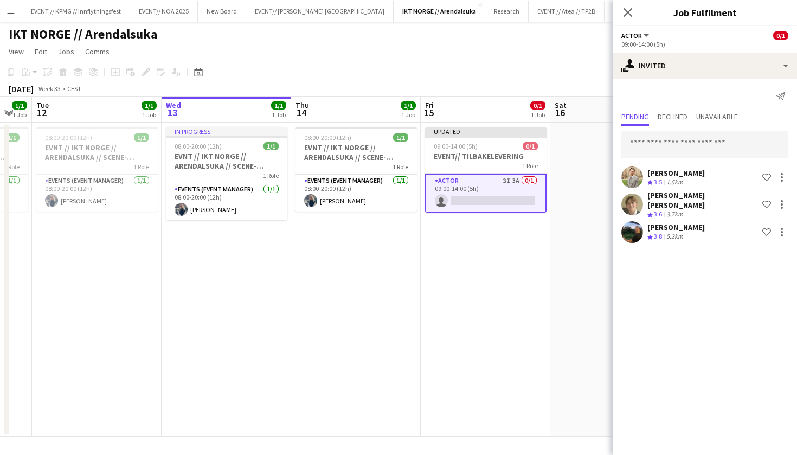
click at [563, 355] on app-date-cell at bounding box center [616, 280] width 130 height 314
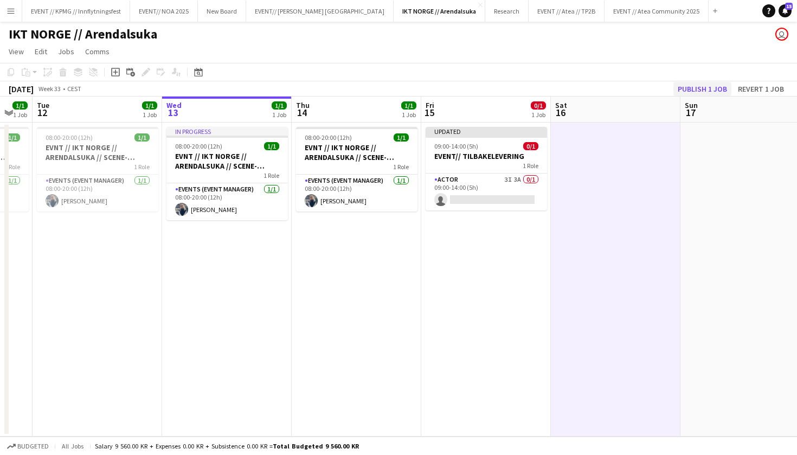
click at [714, 87] on button "Publish 1 job" at bounding box center [703, 89] width 58 height 14
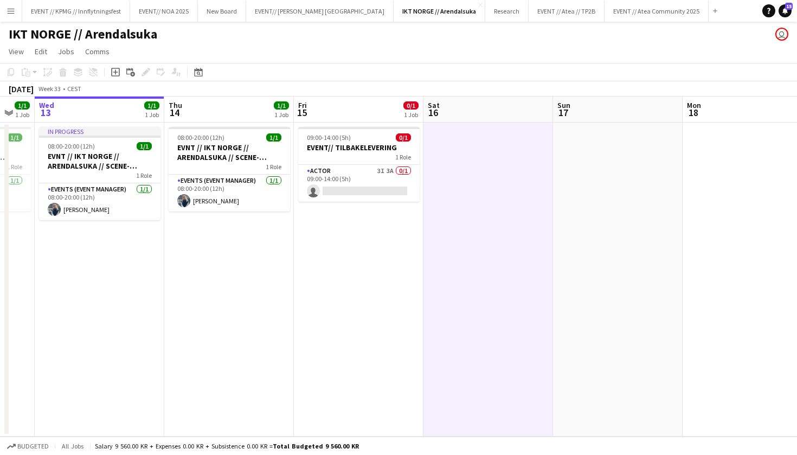
scroll to position [0, 355]
click at [371, 180] on app-card-role "Actor 3I 3A 0/1 09:00-14:00 (5h) single-neutral-actions" at bounding box center [358, 183] width 122 height 37
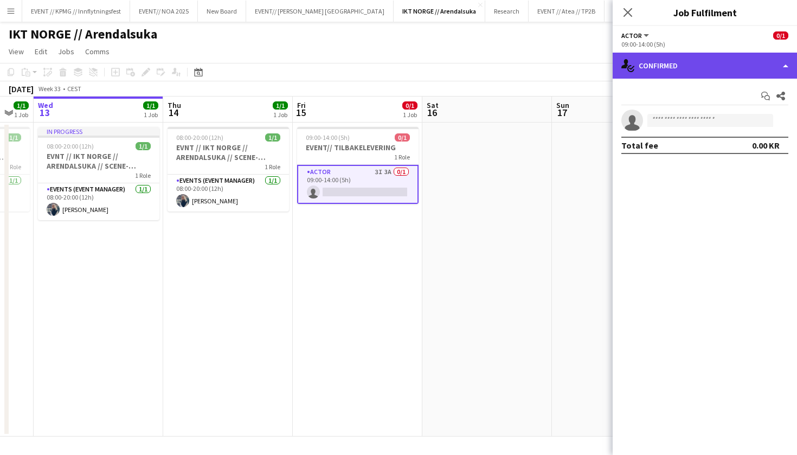
click at [692, 72] on div "single-neutral-actions-check-2 Confirmed" at bounding box center [705, 66] width 184 height 26
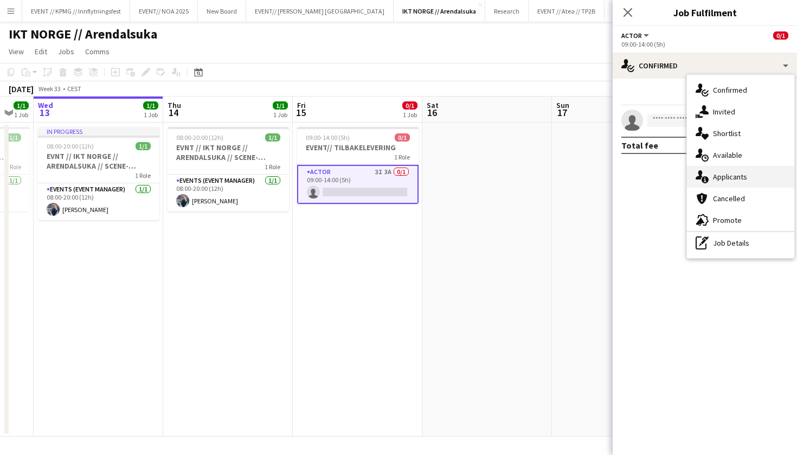
click at [776, 167] on div "single-neutral-actions-information Applicants" at bounding box center [740, 177] width 107 height 22
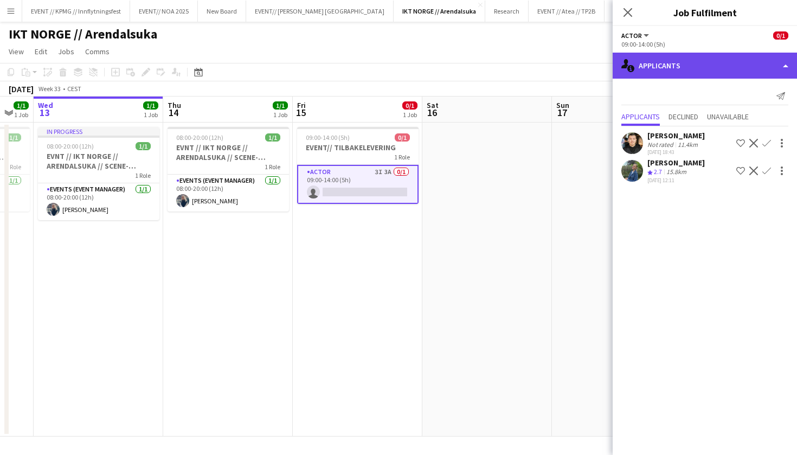
click at [728, 74] on div "single-neutral-actions-information Applicants" at bounding box center [705, 66] width 184 height 26
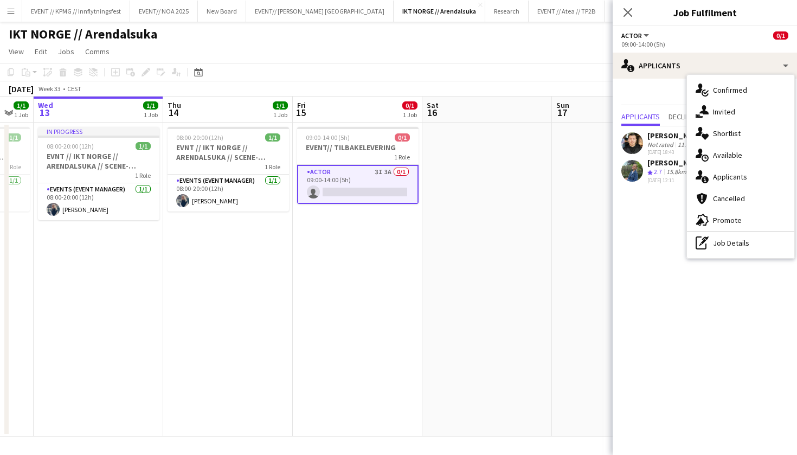
click at [402, 208] on app-date-cell "09:00-14:00 (5h) 0/1 EVENT// TILBAKELEVERING 1 Role Actor 3I 3A 0/1 09:00-14:00…" at bounding box center [358, 280] width 130 height 314
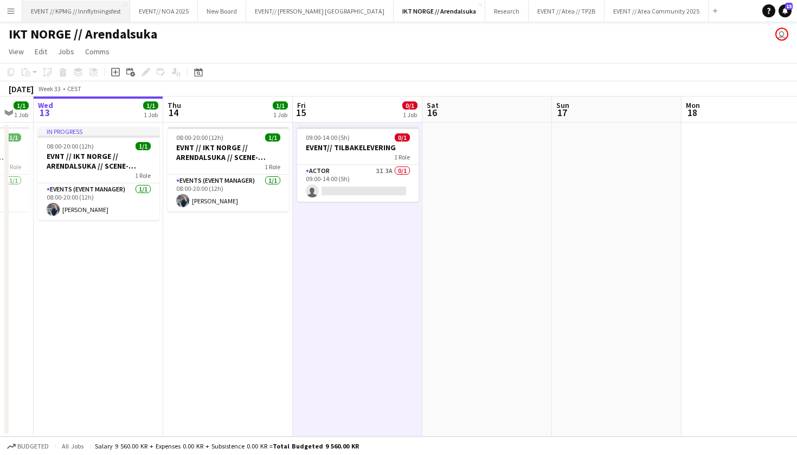
click at [77, 21] on button "EVENT // KPMG // Innflytningsfest Close" at bounding box center [76, 11] width 108 height 21
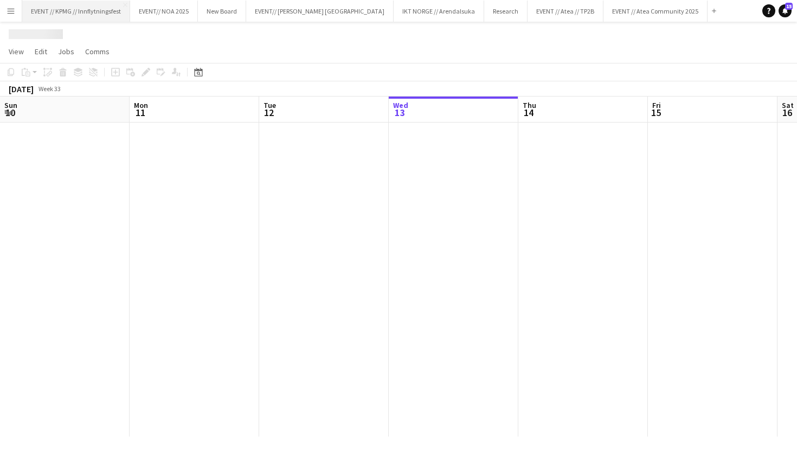
scroll to position [0, 259]
